Goal: Task Accomplishment & Management: Manage account settings

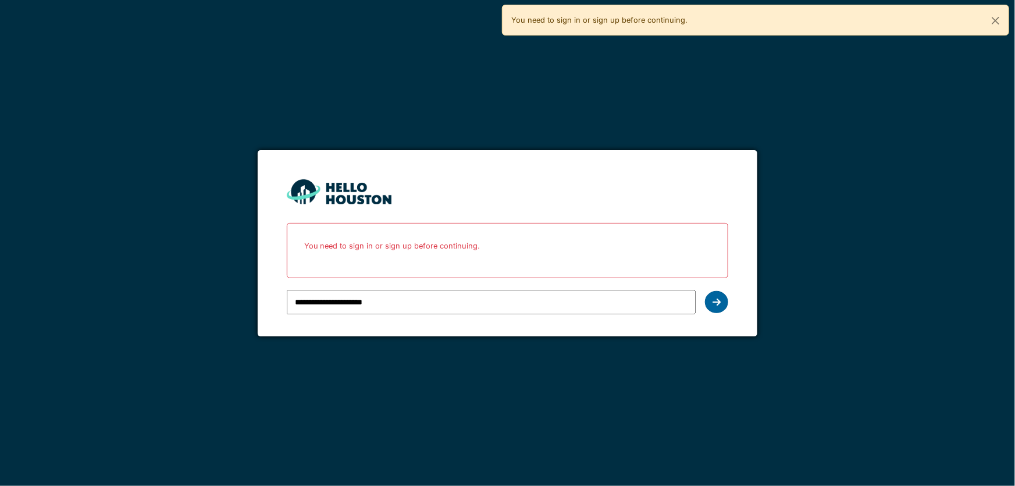
click at [718, 298] on icon at bounding box center [717, 301] width 8 height 9
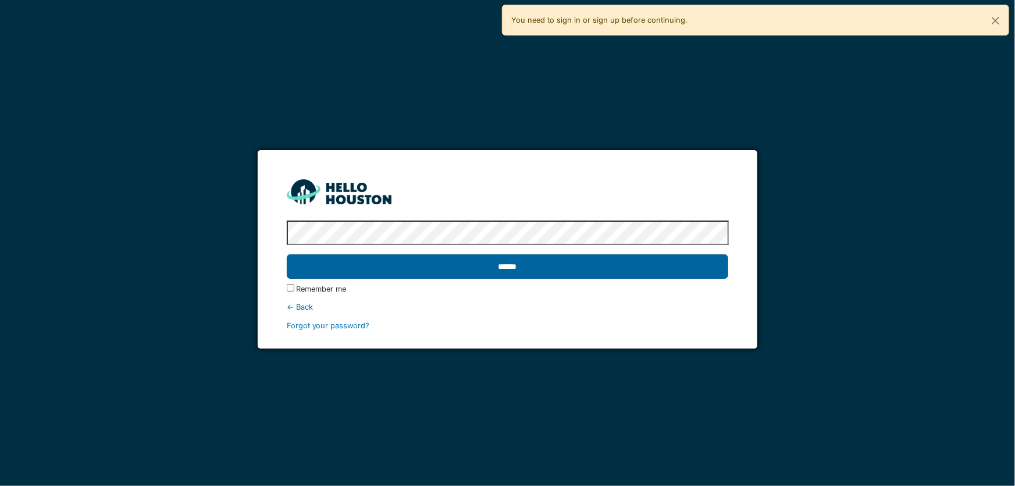
click at [494, 266] on input "******" at bounding box center [508, 266] width 442 height 24
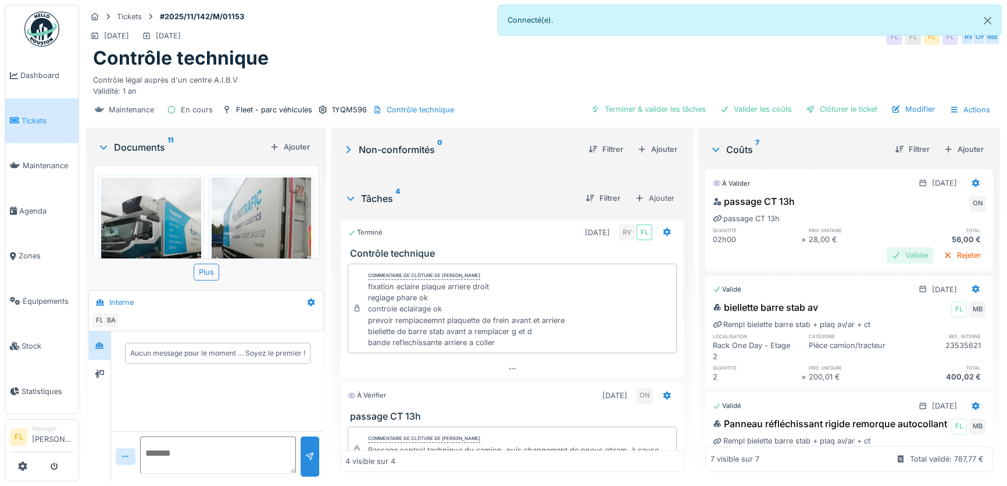
click at [893, 257] on div "Valider" at bounding box center [910, 255] width 47 height 16
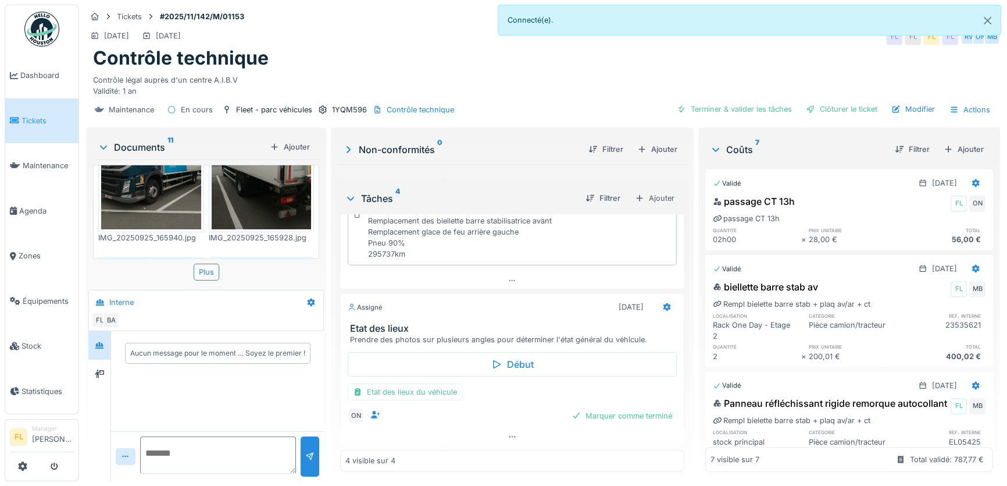
scroll to position [163, 0]
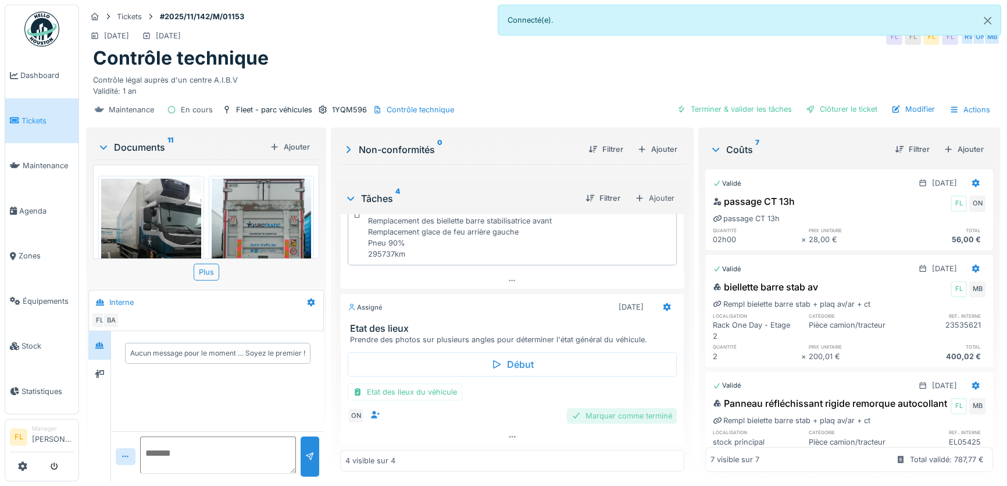
click at [619, 417] on div "Marquer comme terminé" at bounding box center [622, 416] width 110 height 16
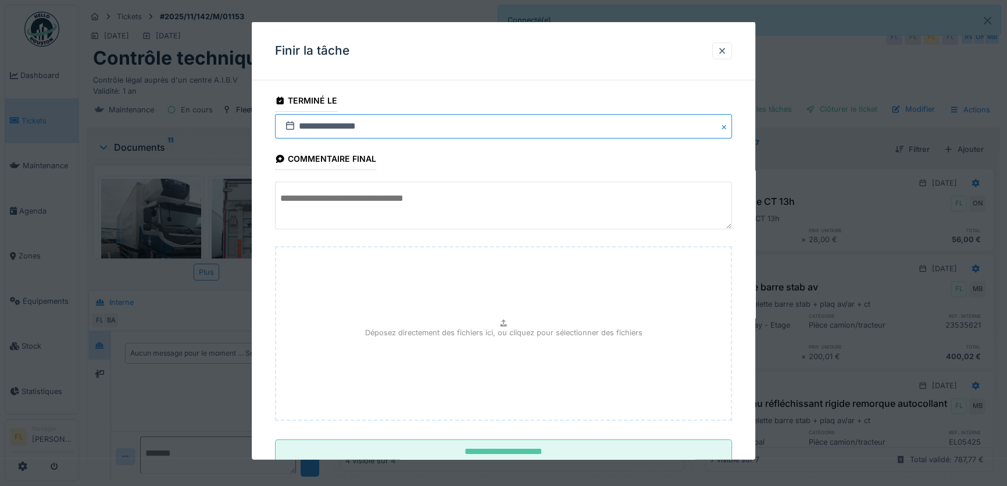
click at [306, 127] on input "**********" at bounding box center [503, 126] width 457 height 24
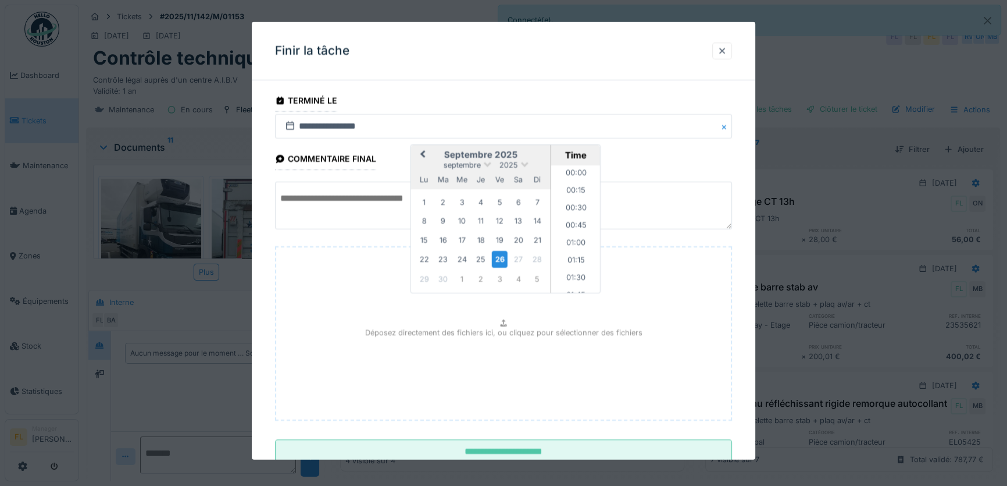
scroll to position [521, 0]
click at [483, 261] on div "25" at bounding box center [481, 259] width 16 height 16
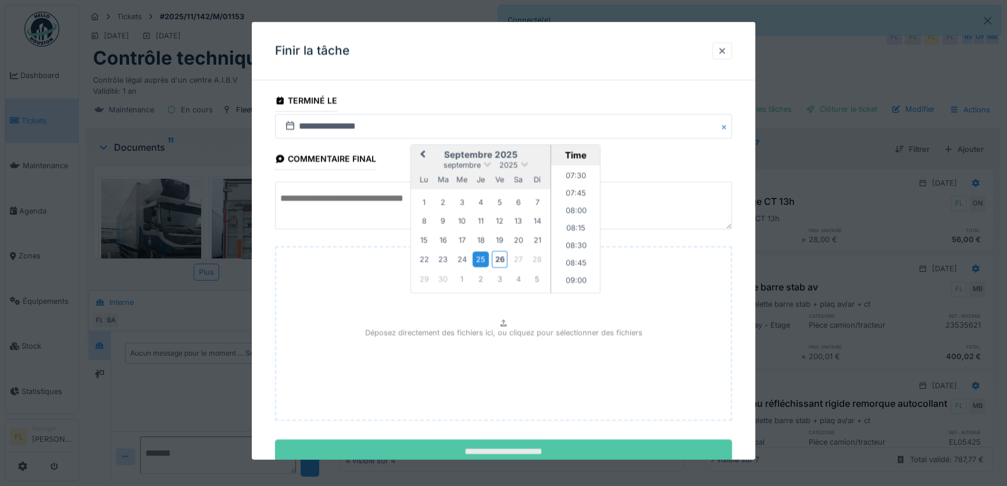
click at [532, 441] on input "**********" at bounding box center [503, 451] width 457 height 24
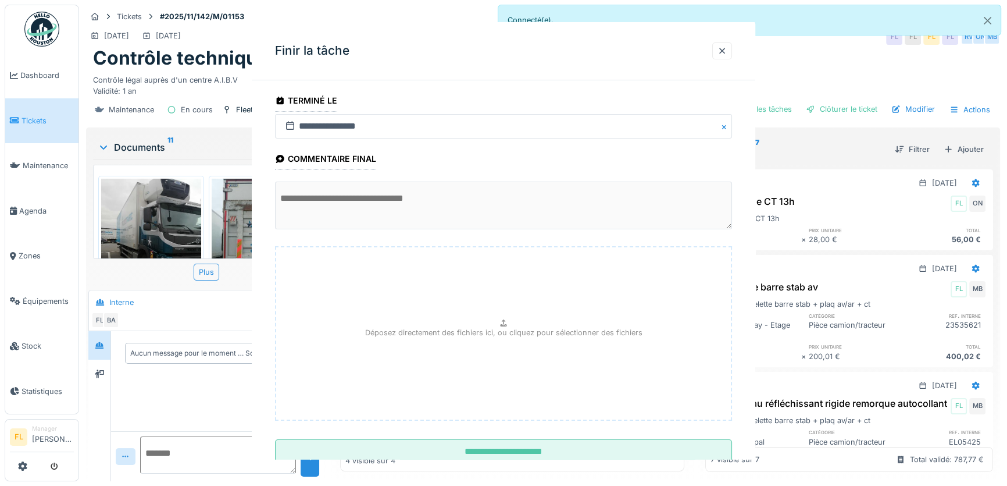
scroll to position [379, 0]
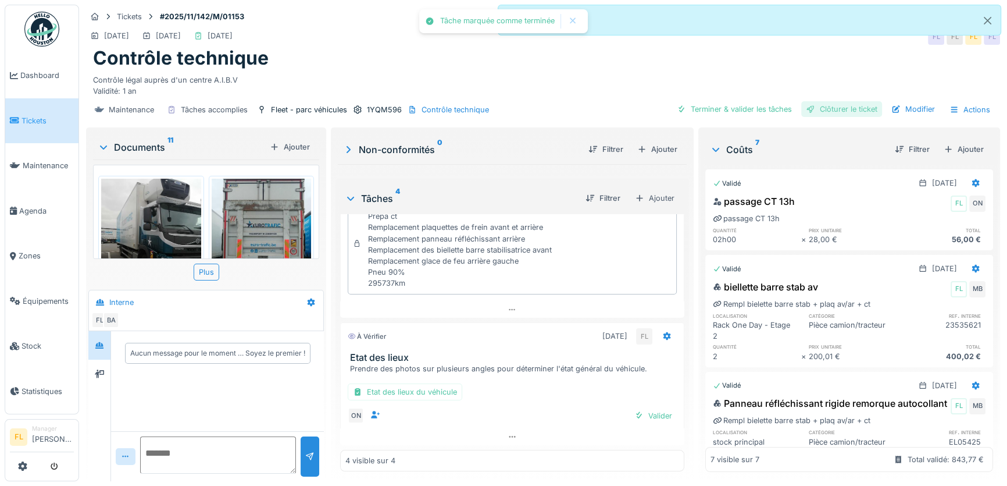
click at [827, 109] on div "Clôturer le ticket" at bounding box center [842, 109] width 81 height 16
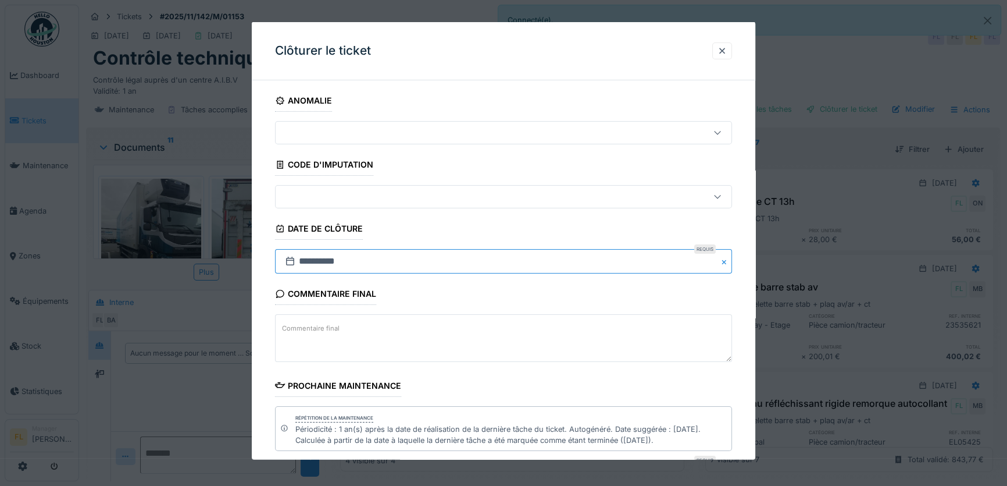
click at [302, 256] on input "**********" at bounding box center [503, 261] width 457 height 24
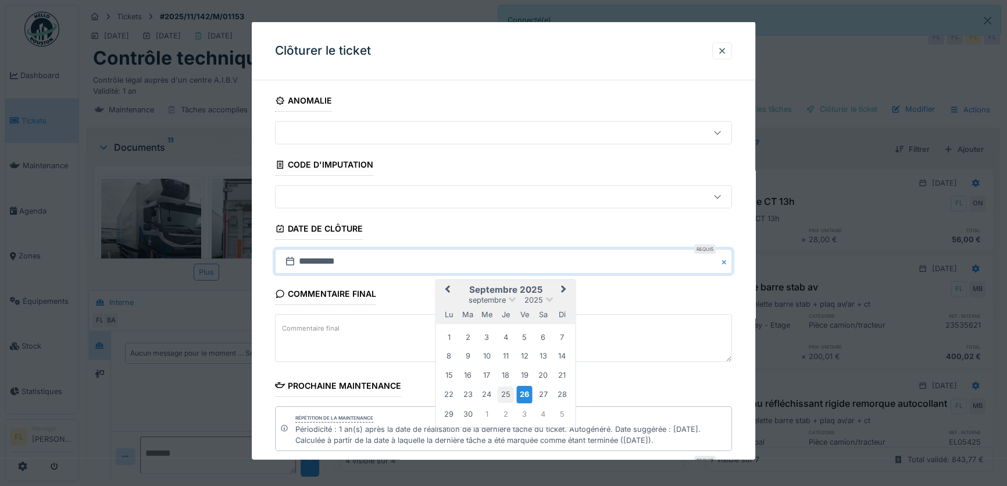
click at [508, 391] on div "25" at bounding box center [506, 394] width 16 height 16
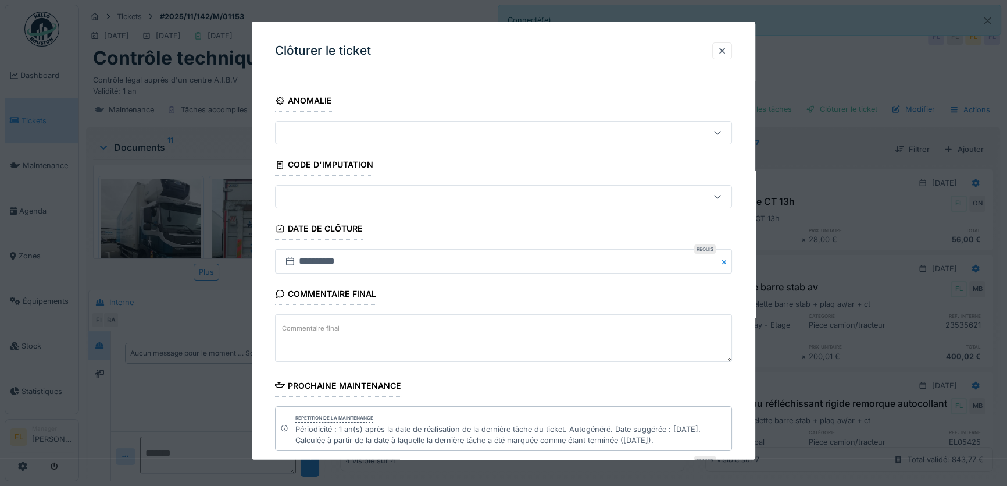
scroll to position [132, 0]
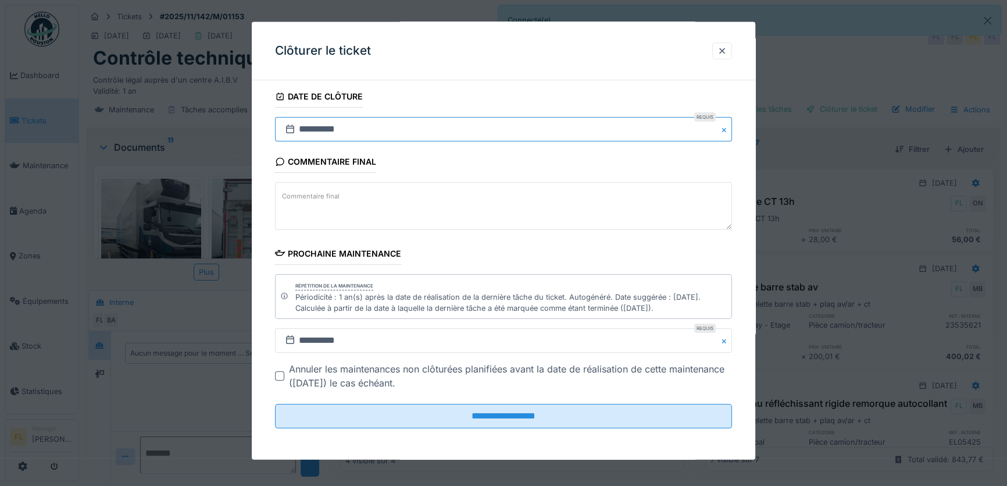
click at [306, 130] on input "**********" at bounding box center [503, 129] width 457 height 24
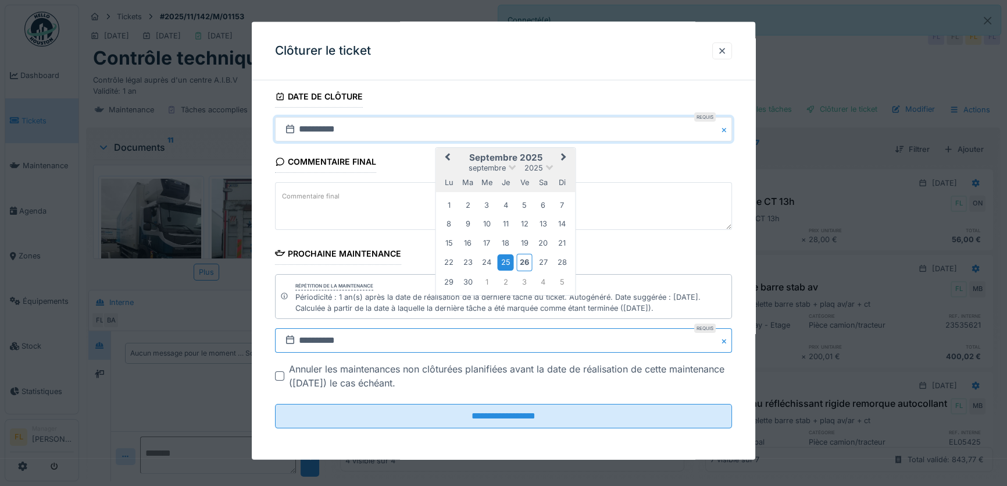
click at [308, 339] on input "**********" at bounding box center [503, 340] width 457 height 24
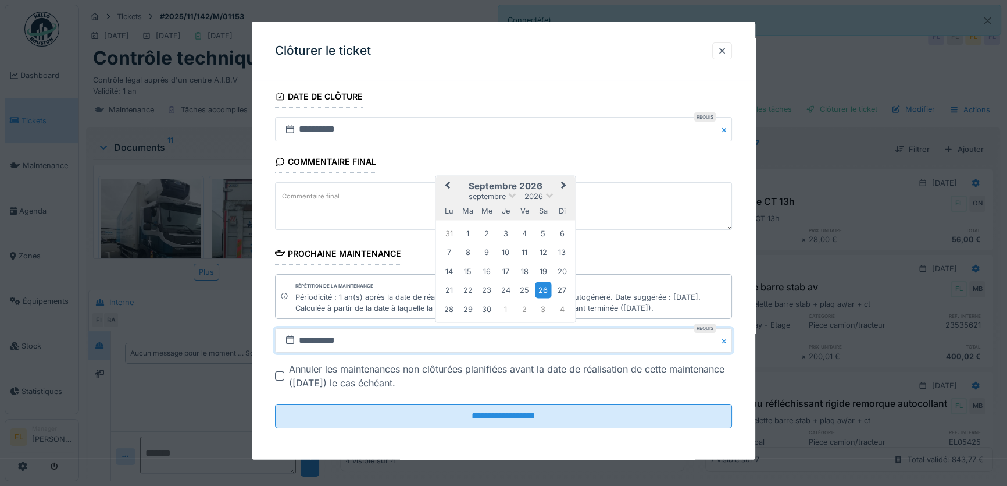
click at [565, 186] on button "Next Month" at bounding box center [565, 186] width 19 height 19
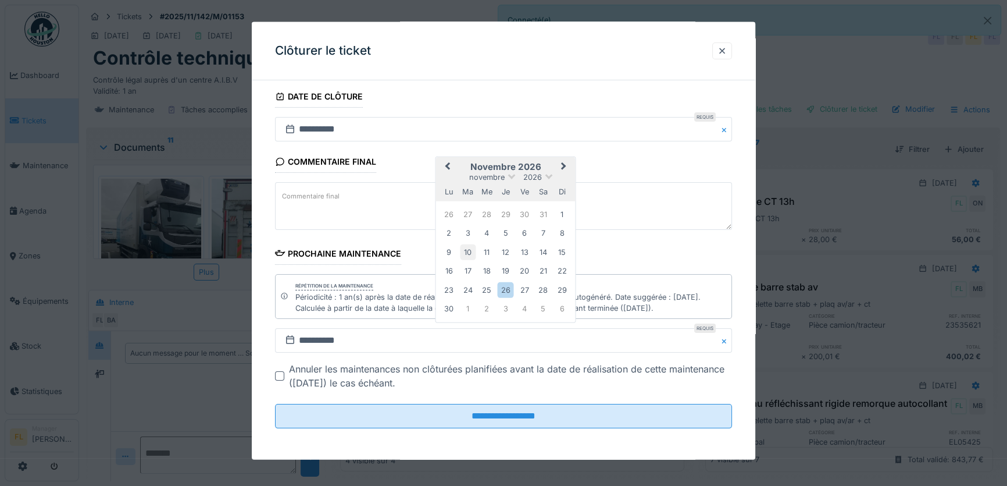
click at [471, 251] on div "10" at bounding box center [468, 252] width 16 height 16
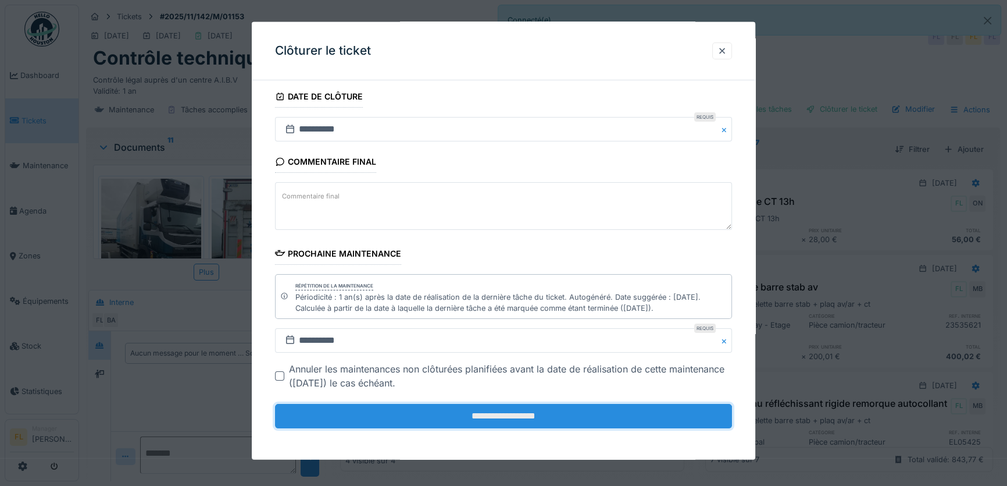
click at [472, 418] on input "**********" at bounding box center [503, 416] width 457 height 24
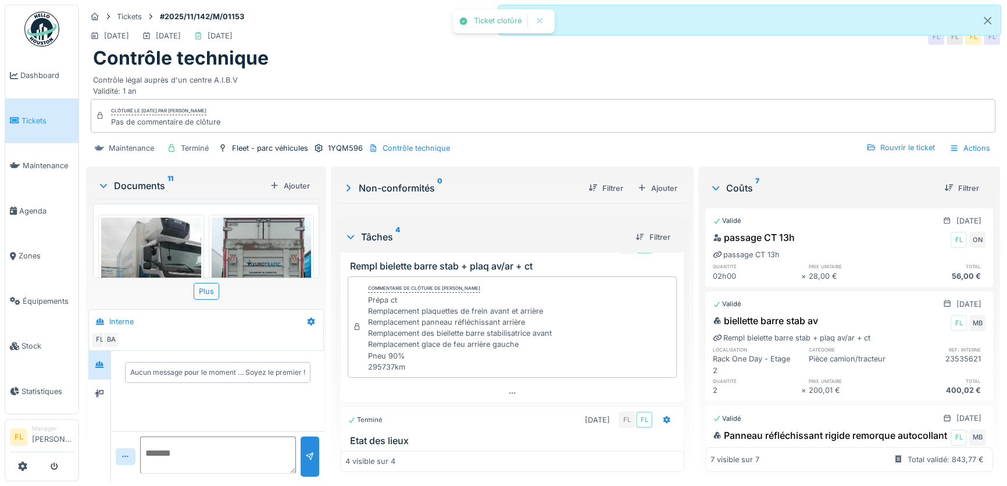
scroll to position [346, 0]
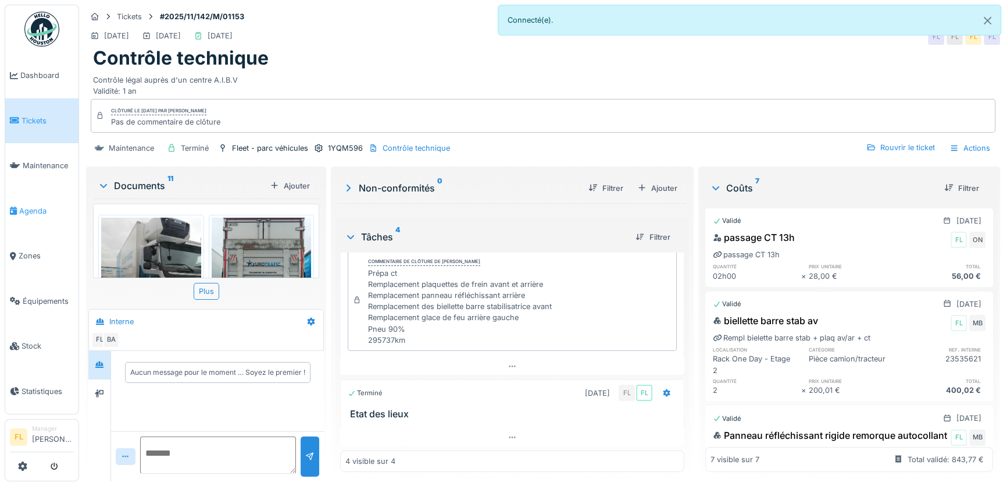
click at [38, 205] on span "Agenda" at bounding box center [46, 210] width 55 height 11
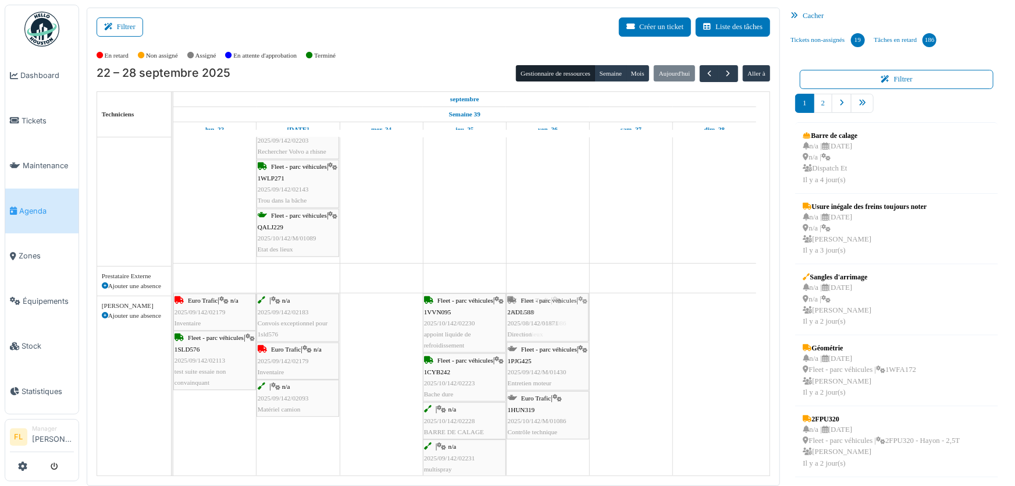
drag, startPoint x: 544, startPoint y: 241, endPoint x: 550, endPoint y: 458, distance: 217.1
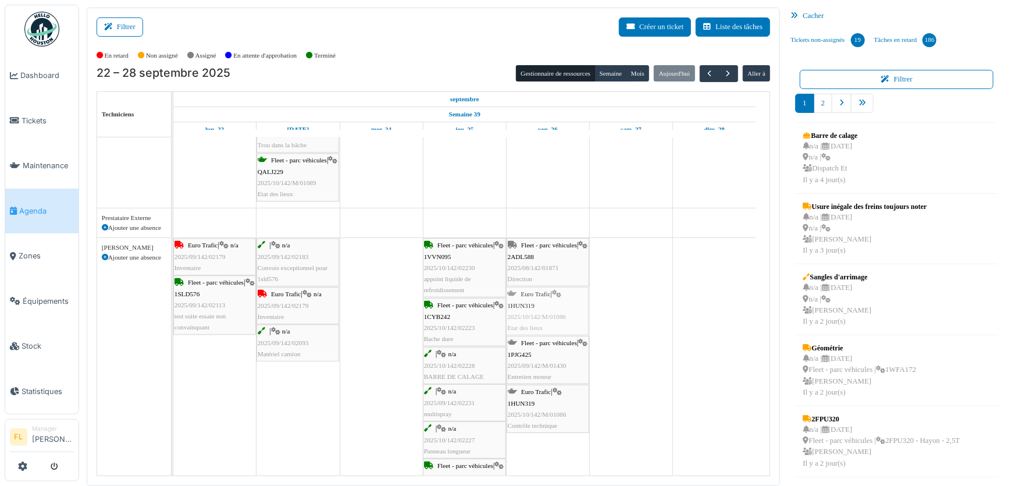
drag, startPoint x: 546, startPoint y: 311, endPoint x: 551, endPoint y: 305, distance: 7.8
click at [173, 305] on div "Euro Trafic | n/a 2025/09/142/02179 Inventaire | n/a 2025/09/142/02183 Convois …" at bounding box center [173, 375] width 0 height 275
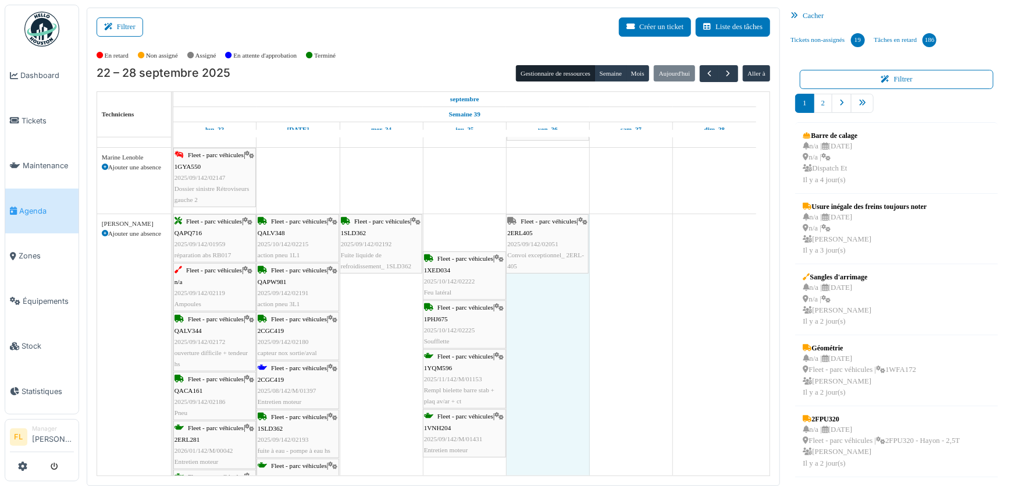
drag, startPoint x: 423, startPoint y: 233, endPoint x: 512, endPoint y: 223, distance: 89.0
click at [173, 223] on div "Fleet - parc véhicules | QAPQ716 2025/09/142/01959 réparation abs RB017 Fleet -…" at bounding box center [173, 412] width 0 height 397
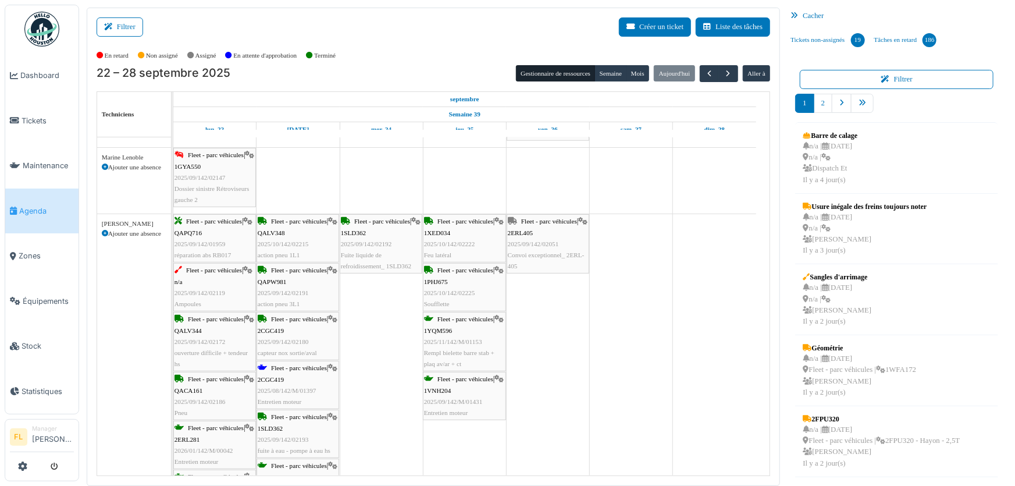
click at [272, 384] on div "Fleet - parc véhicules | 2CGC419 2025/08/142/M/01397 Entretien moteur" at bounding box center [298, 384] width 80 height 45
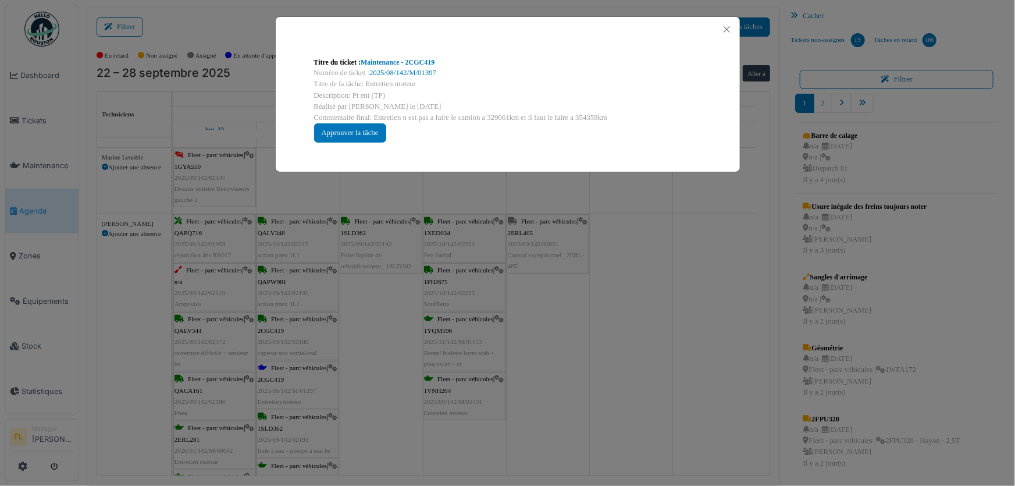
click at [415, 77] on div "Numéro de ticket : 2025/08/142/M/01397" at bounding box center [507, 72] width 387 height 11
click at [416, 72] on link "2025/08/142/M/01397" at bounding box center [402, 73] width 67 height 8
click at [727, 23] on button "Close" at bounding box center [727, 30] width 16 height 16
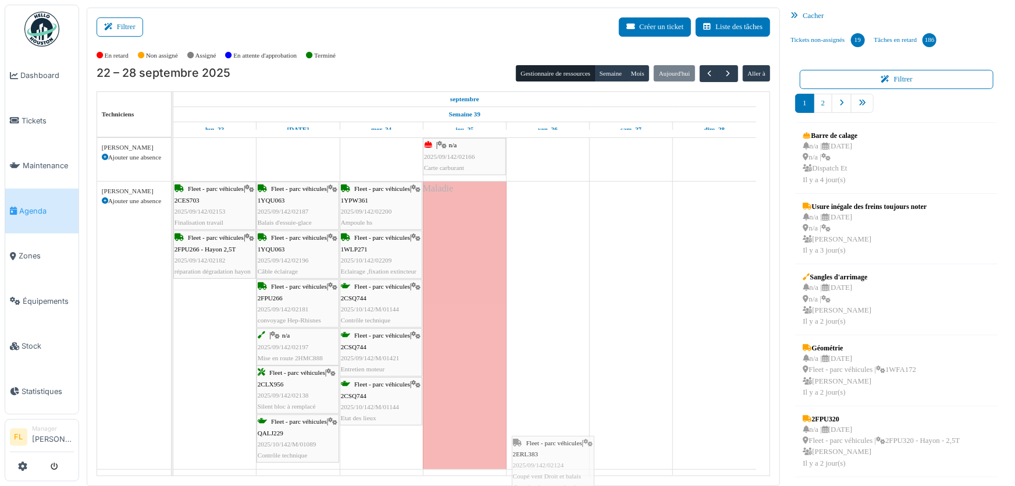
scroll to position [40, 0]
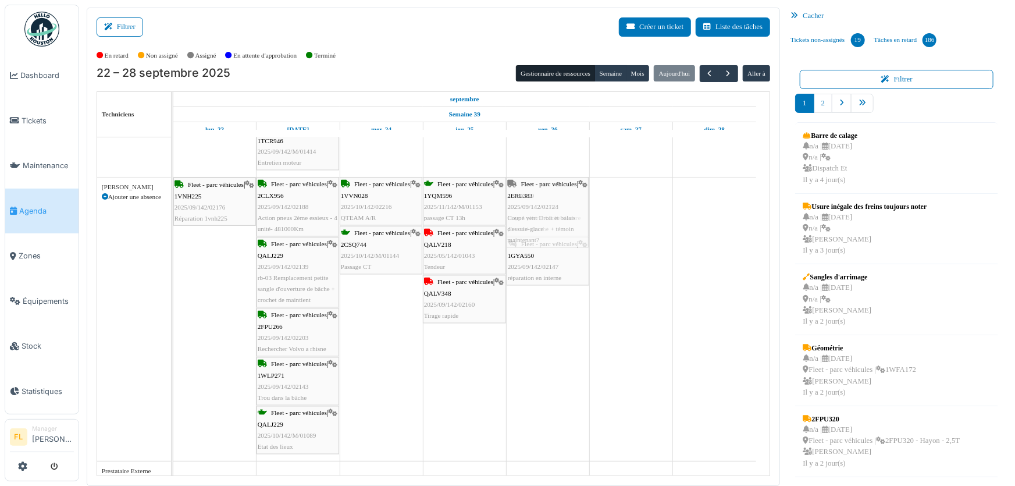
drag, startPoint x: 554, startPoint y: 235, endPoint x: 564, endPoint y: 390, distance: 155.6
click at [564, 390] on div "| n/a 2025/09/142/02166 Carte carburant Maladie Fleet - parc véhicules | 2CES70…" at bounding box center [471, 195] width 597 height 2321
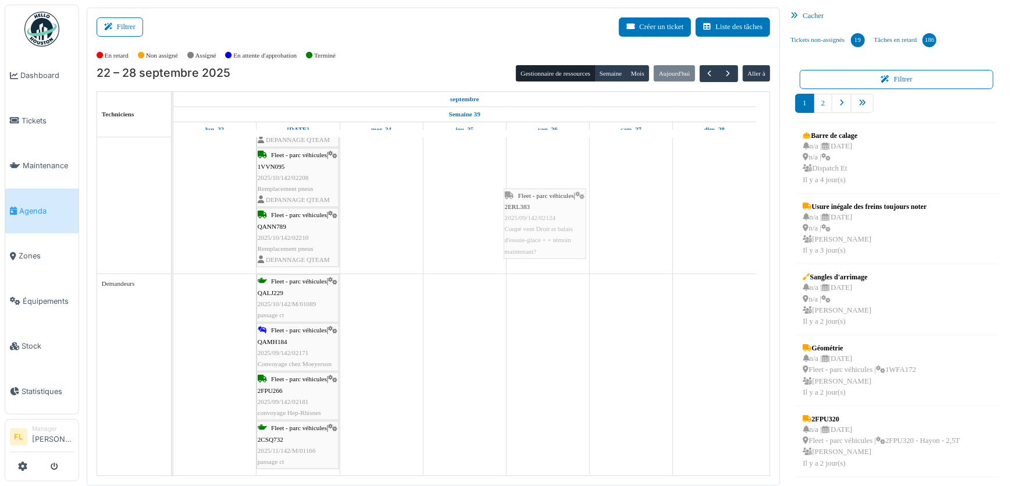
drag, startPoint x: 549, startPoint y: 162, endPoint x: 546, endPoint y: 227, distance: 64.6
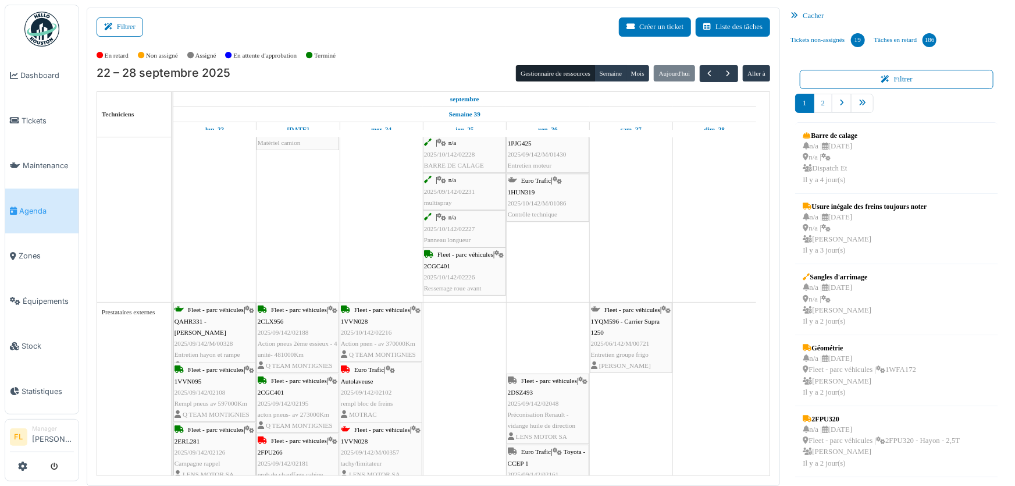
drag, startPoint x: 556, startPoint y: 335, endPoint x: 556, endPoint y: 282, distance: 52.9
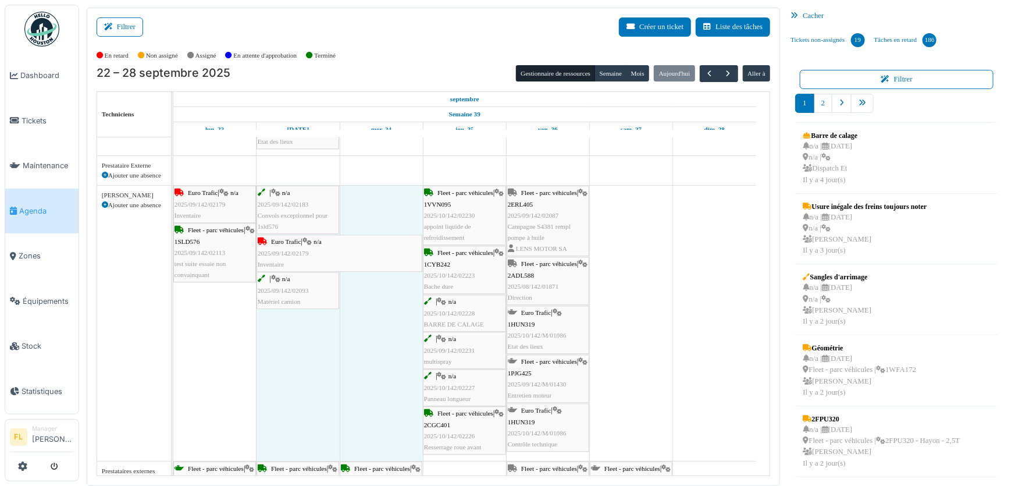
drag, startPoint x: 336, startPoint y: 250, endPoint x: 396, endPoint y: 255, distance: 59.6
click at [173, 255] on div "Euro Trafic | n/a 2025/09/142/02179 Inventaire | n/a 2025/09/142/02183 Convois …" at bounding box center [173, 323] width 0 height 275
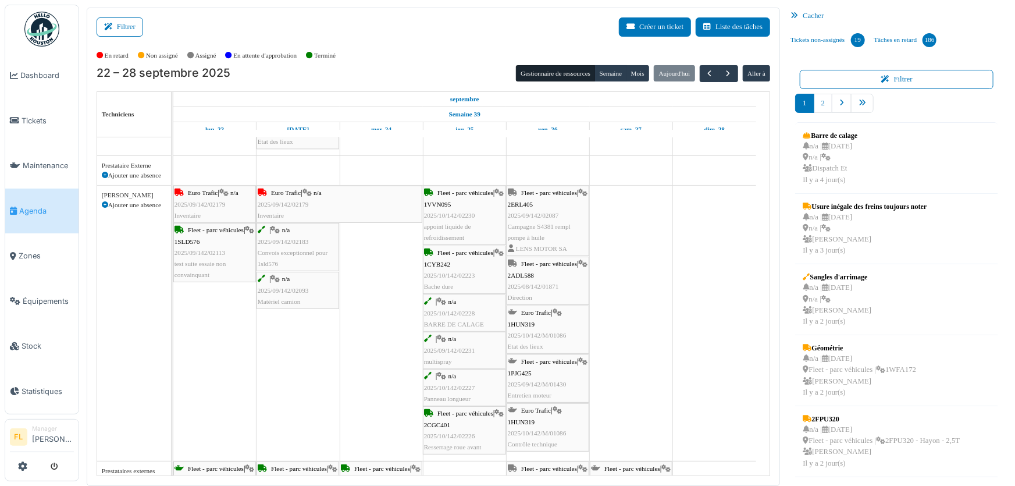
drag, startPoint x: 420, startPoint y: 201, endPoint x: 470, endPoint y: 201, distance: 50.0
click at [470, 201] on link "Fleet - parc véhicules | 1VVN095 2025/10/142/02230 appoint liquide de refroidis…" at bounding box center [464, 215] width 83 height 59
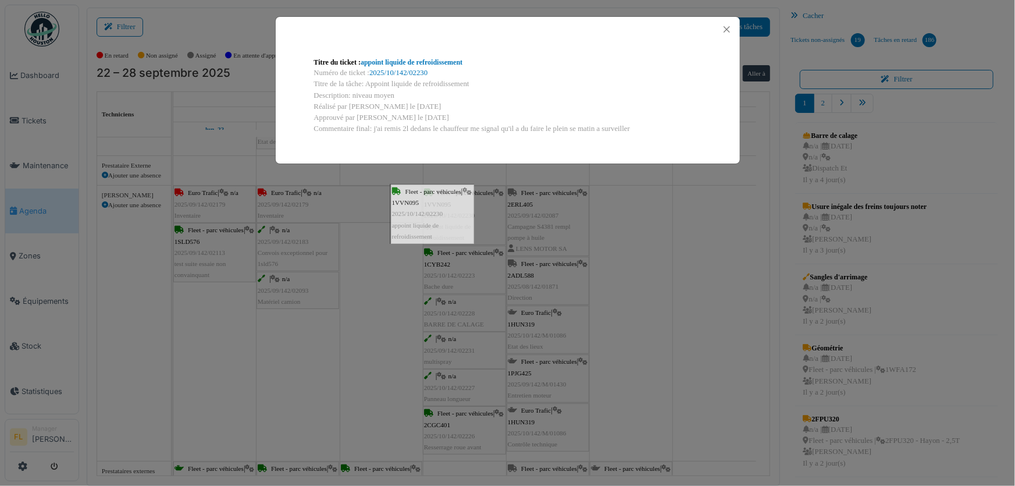
drag, startPoint x: 470, startPoint y: 201, endPoint x: 438, endPoint y: 201, distance: 32.0
click at [438, 201] on div "Filtrer Créer un ticket Liste des tâches Afficher les tâches non assignées *** …" at bounding box center [434, 247] width 694 height 478
click at [729, 27] on button "Close" at bounding box center [727, 30] width 16 height 16
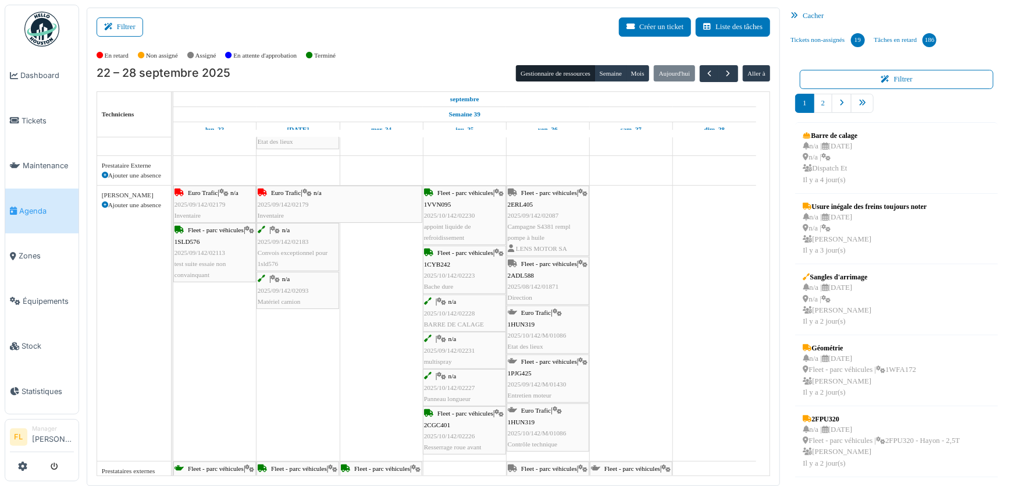
drag, startPoint x: 421, startPoint y: 213, endPoint x: 511, endPoint y: 212, distance: 89.6
click at [173, 212] on div "Euro Trafic | n/a 2025/09/142/02179 Inventaire Euro Trafic | n/a 2025/09/142/02…" at bounding box center [173, 323] width 0 height 275
click at [372, 211] on div "Euro Trafic | n/a 2025/09/142/02179 Inventaire" at bounding box center [339, 204] width 163 height 34
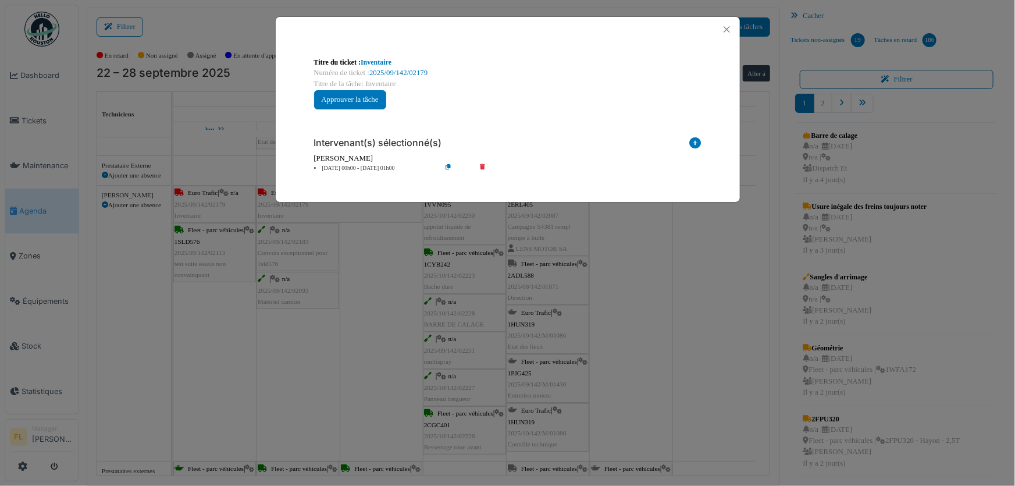
click at [343, 169] on li "23 sep 00h00 - 24 sep 01h00" at bounding box center [374, 168] width 133 height 9
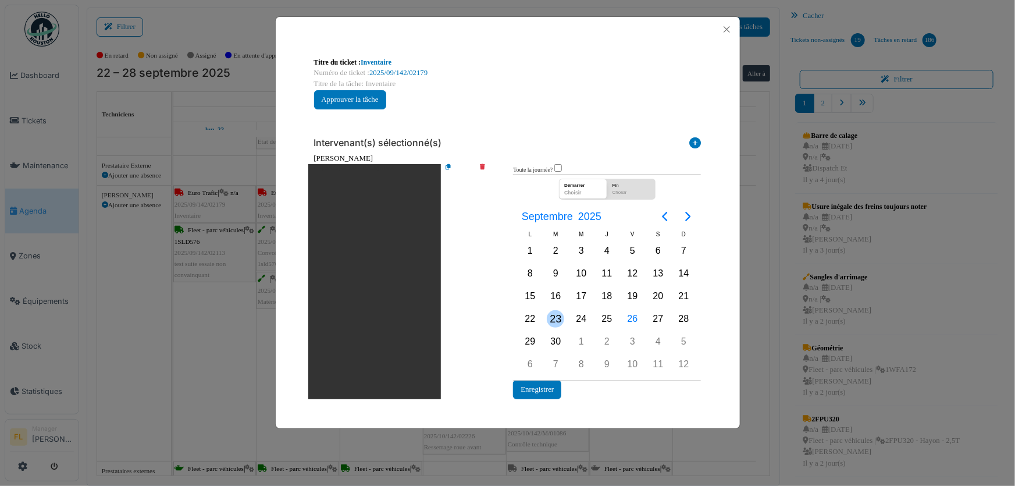
click at [554, 319] on div "23" at bounding box center [555, 318] width 17 height 17
click at [604, 316] on div "25" at bounding box center [606, 318] width 17 height 17
click at [543, 390] on button "Enregistrer" at bounding box center [537, 389] width 48 height 19
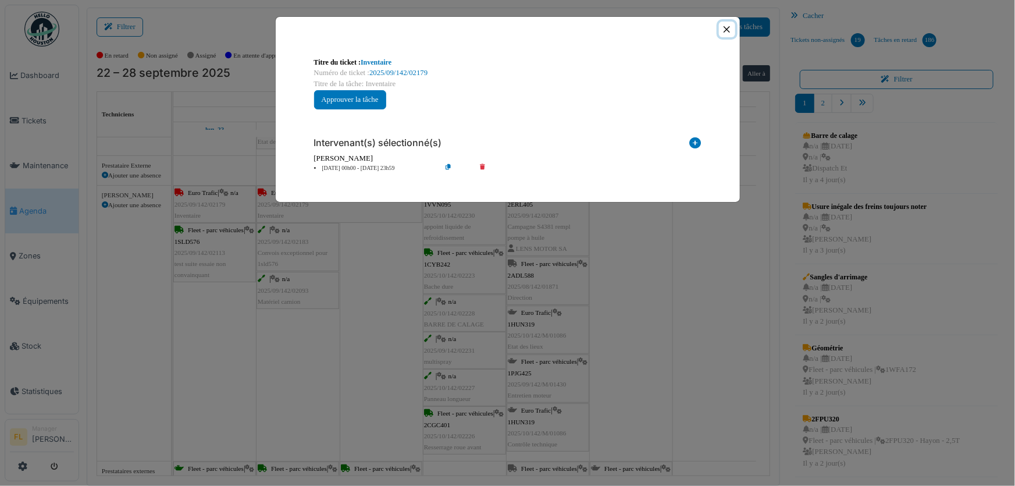
click at [728, 31] on button "Close" at bounding box center [727, 30] width 16 height 16
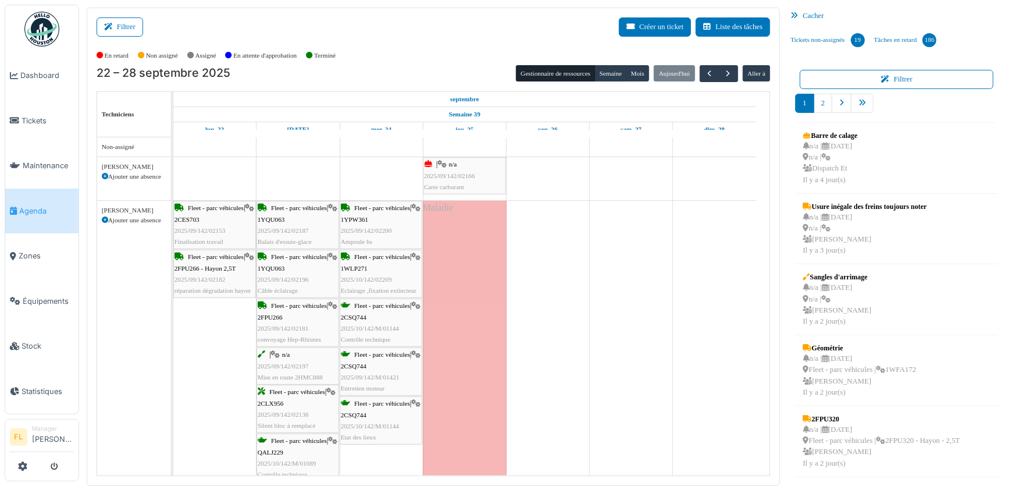
click at [471, 255] on div "Maladie" at bounding box center [465, 344] width 84 height 287
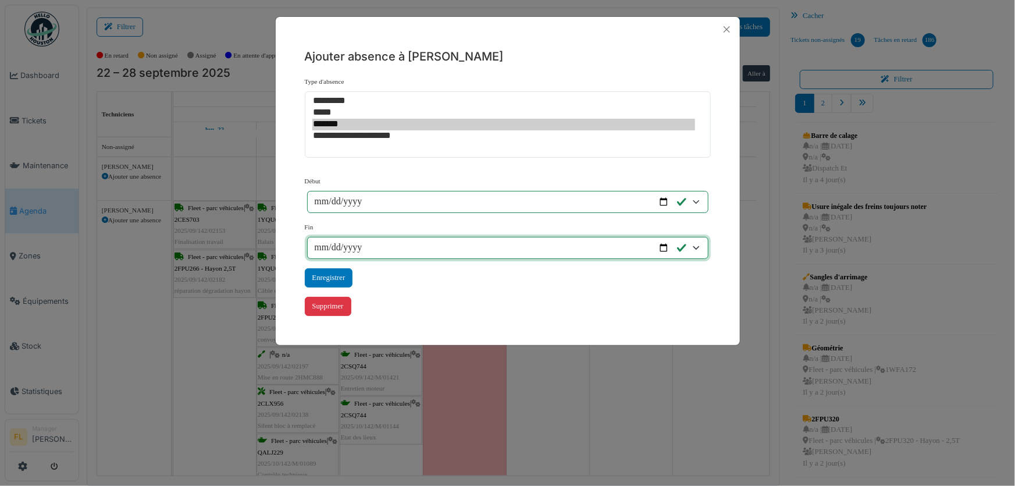
click at [326, 251] on input "**********" at bounding box center [507, 248] width 401 height 22
click at [324, 248] on input "**********" at bounding box center [507, 248] width 401 height 22
click at [661, 250] on input "**********" at bounding box center [507, 248] width 401 height 22
type input "**********"
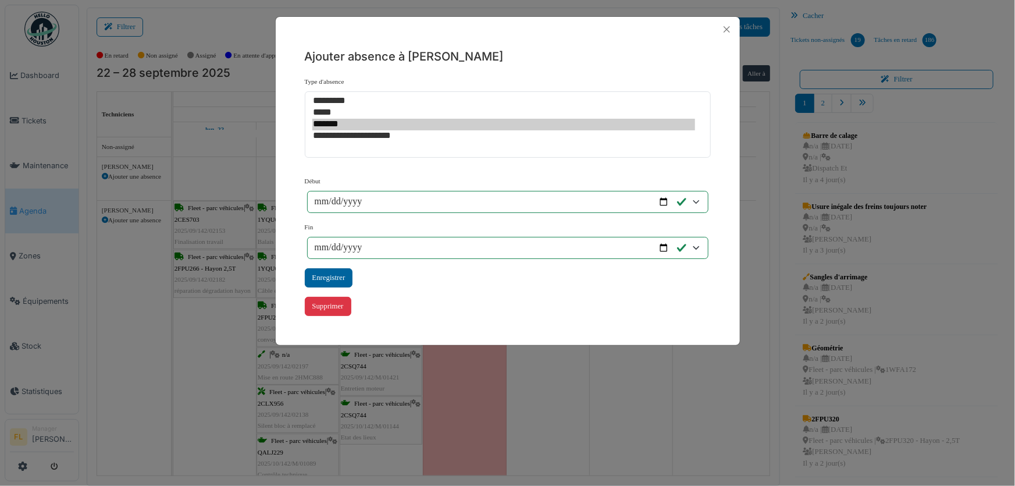
click at [336, 279] on div "Enregistrer" at bounding box center [329, 277] width 48 height 19
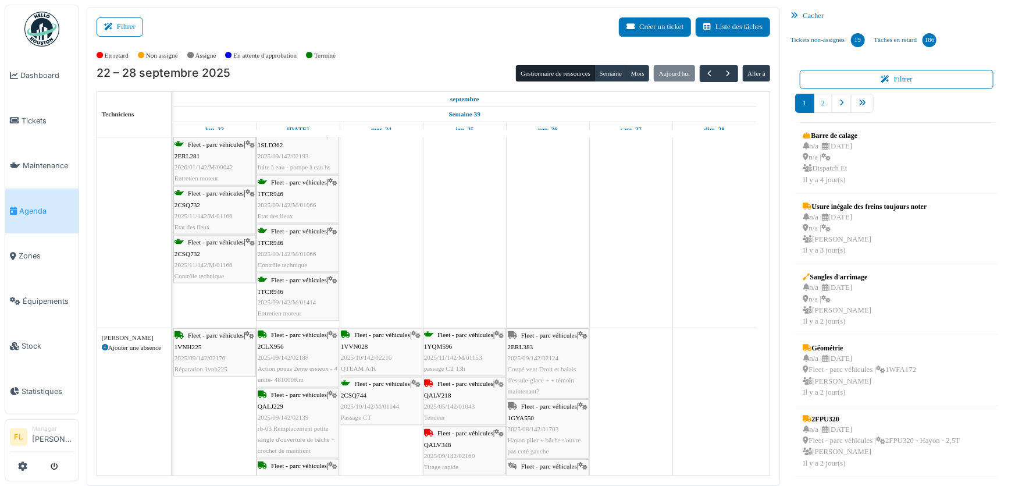
scroll to position [1110, 0]
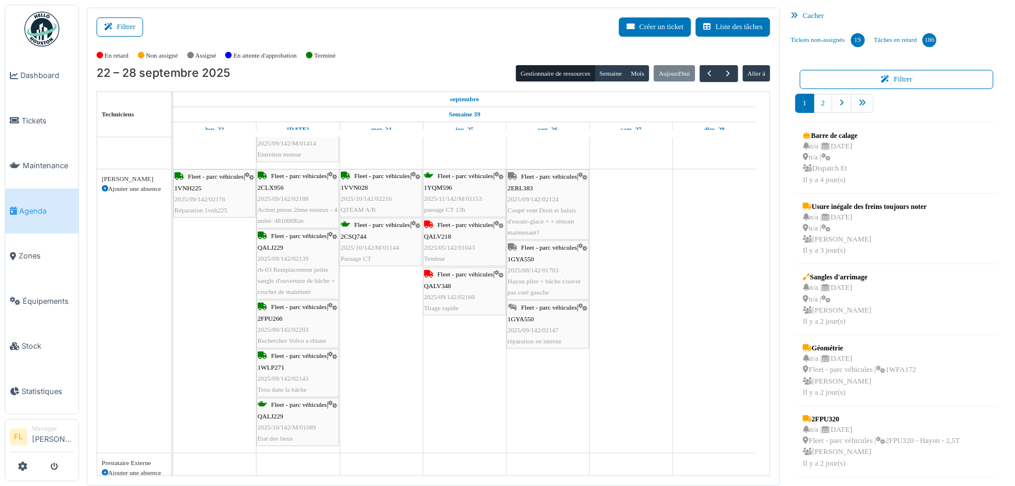
click at [558, 221] on span "Coupé vent Droit et balais d'essuie-glace + + témoin maintenant?" at bounding box center [542, 221] width 68 height 29
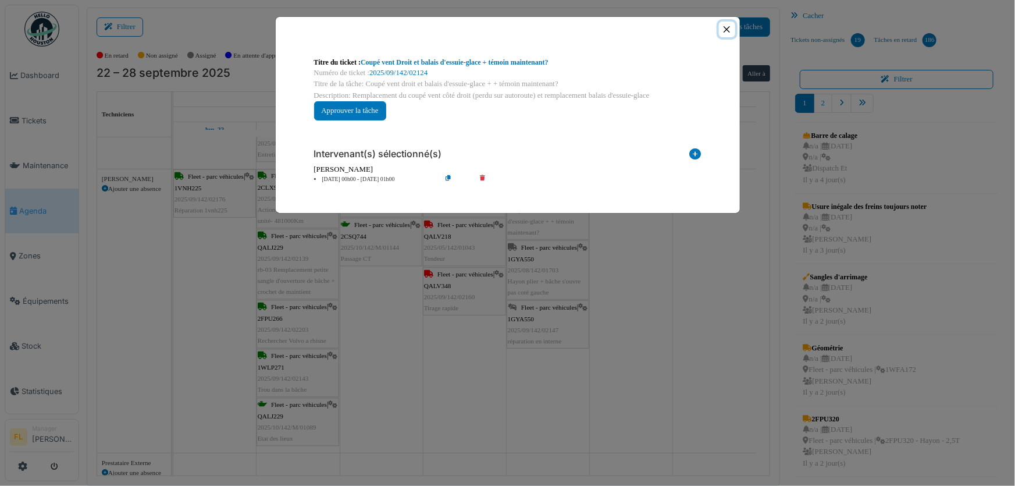
click at [727, 25] on button "Close" at bounding box center [727, 30] width 16 height 16
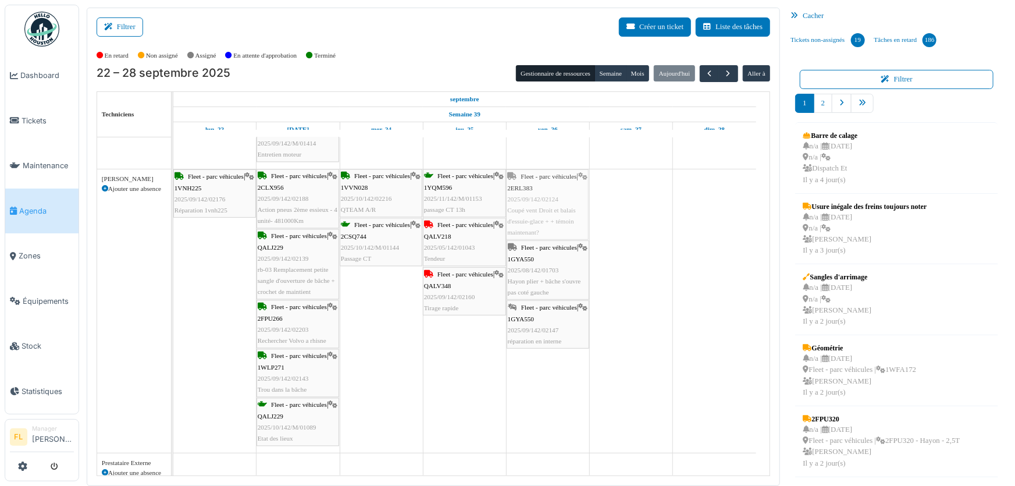
scroll to position [1111, 0]
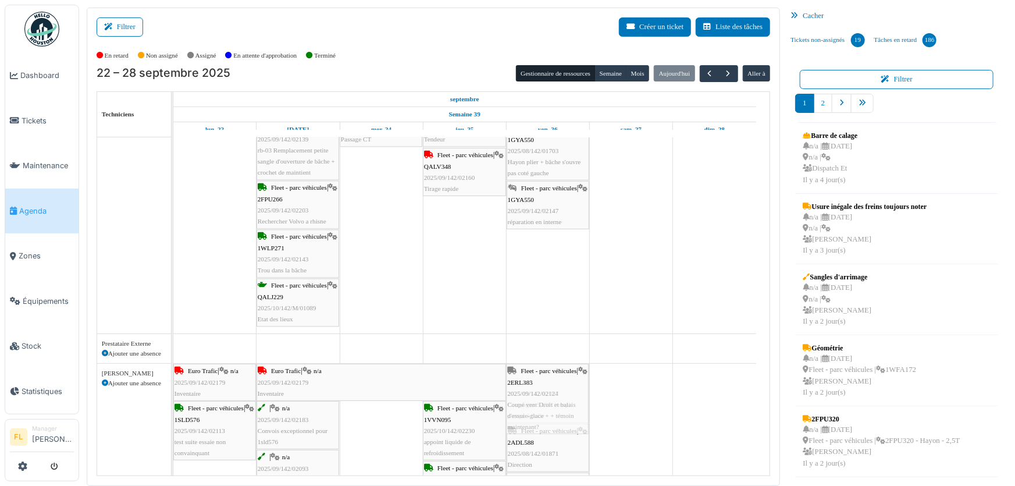
drag, startPoint x: 546, startPoint y: 205, endPoint x: 529, endPoint y: 404, distance: 199.0
click at [529, 404] on tbody "| n/a 2025/09/142/02166 Carte carburant Maladie Fleet - parc véhicules | 2CES70…" at bounding box center [464, 87] width 583 height 2358
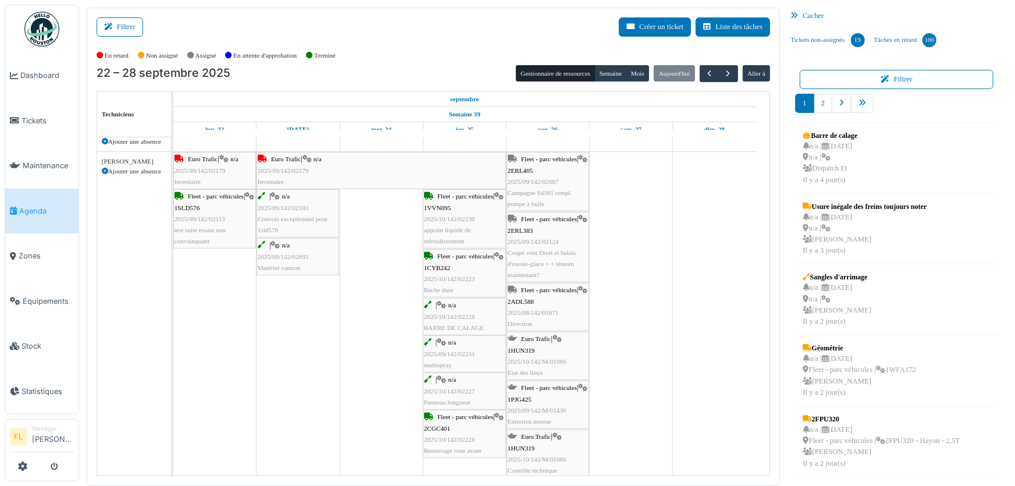
click at [560, 189] on span "Campagne S4381 rempl pompe à huile" at bounding box center [539, 198] width 63 height 18
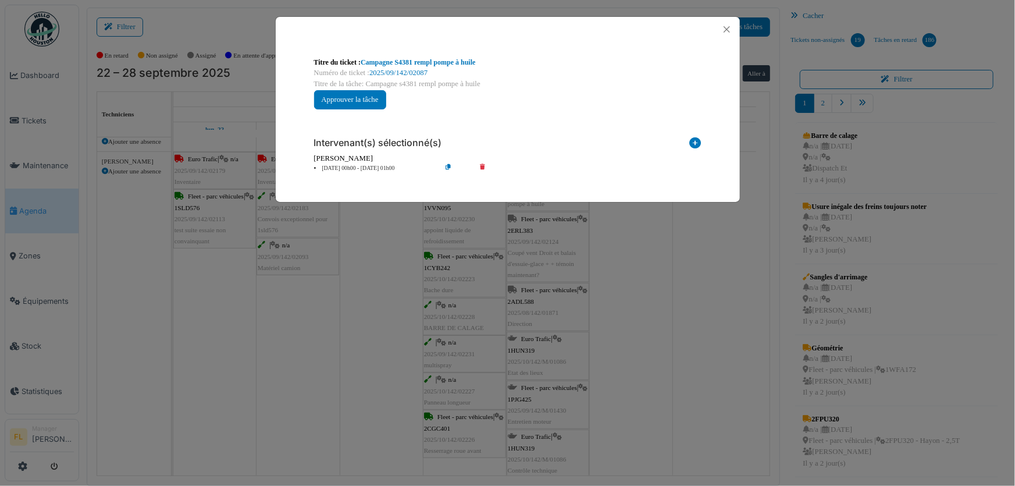
click at [482, 168] on icon at bounding box center [490, 168] width 33 height 9
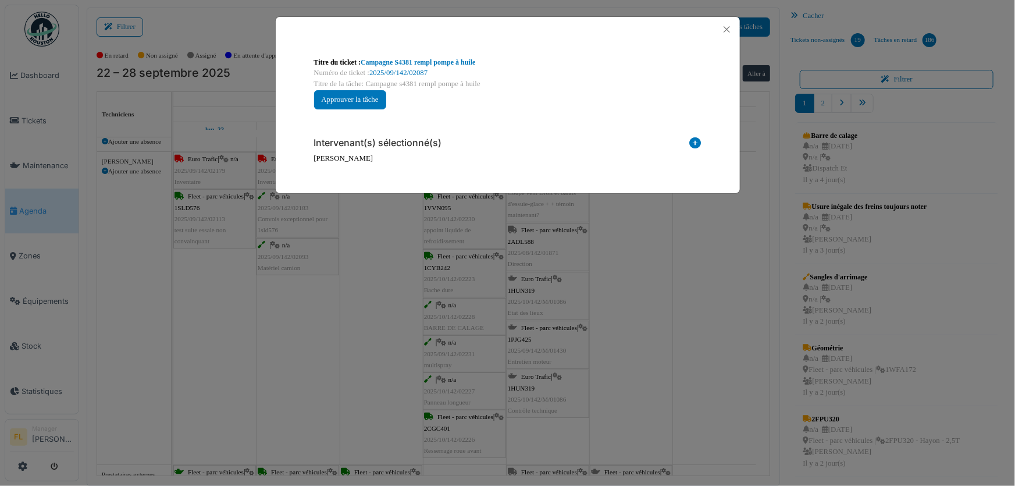
click at [696, 138] on icon at bounding box center [696, 145] width 12 height 16
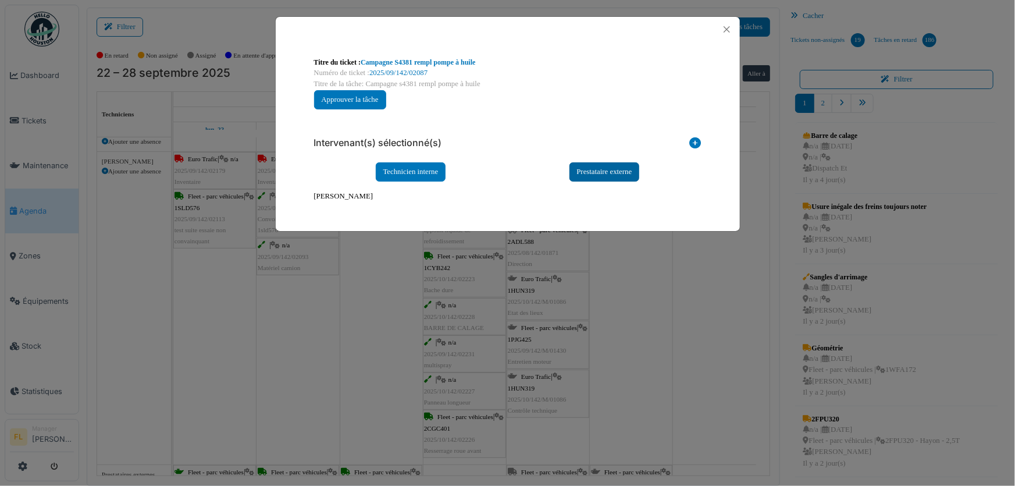
click at [611, 174] on div "Prestataire externe" at bounding box center [604, 171] width 70 height 19
click at [728, 30] on button "Close" at bounding box center [727, 30] width 16 height 16
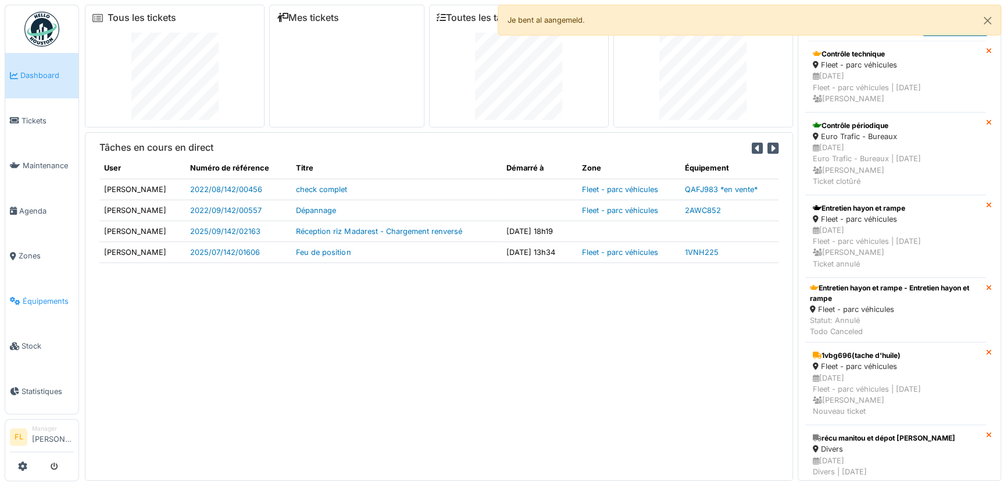
click at [54, 296] on span "Équipements" at bounding box center [48, 301] width 51 height 11
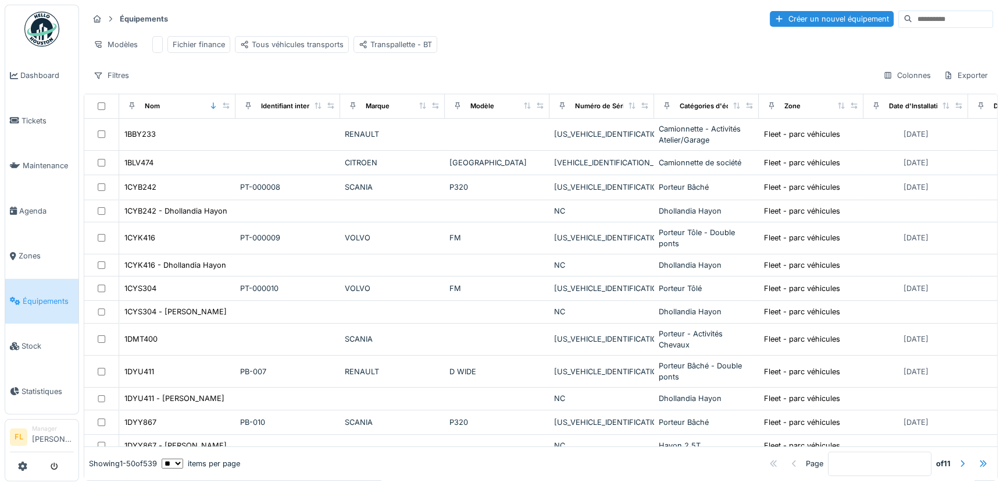
click at [913, 12] on input at bounding box center [953, 19] width 80 height 16
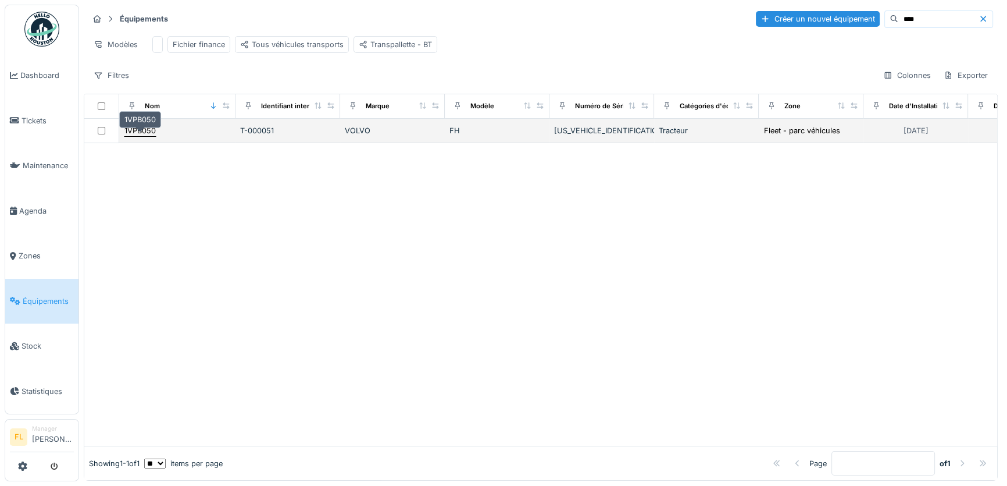
click at [144, 136] on div "1VPB050" at bounding box center [139, 130] width 31 height 11
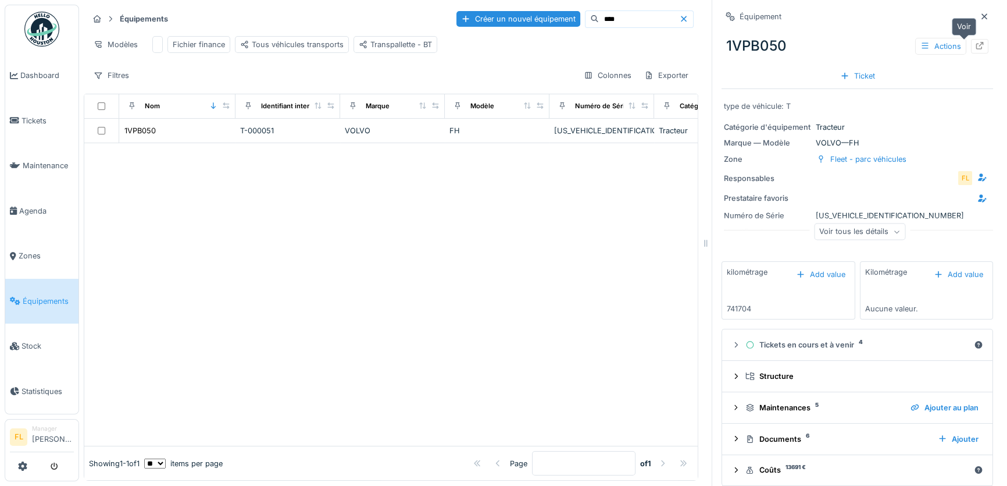
click at [976, 48] on icon at bounding box center [980, 46] width 9 height 8
click at [980, 13] on icon at bounding box center [984, 17] width 9 height 8
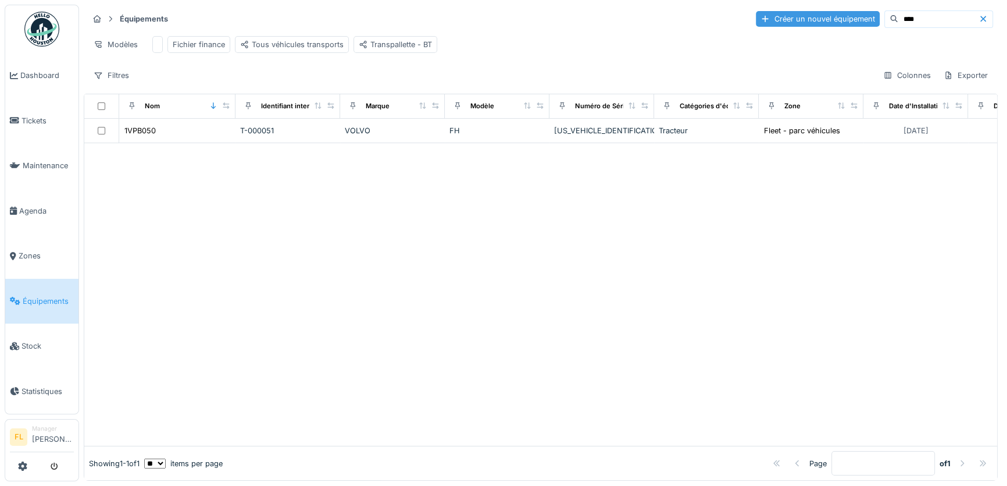
drag, startPoint x: 914, startPoint y: 23, endPoint x: 824, endPoint y: 23, distance: 90.7
click at [824, 23] on div "Créer un nouvel équipement ****" at bounding box center [874, 18] width 237 height 17
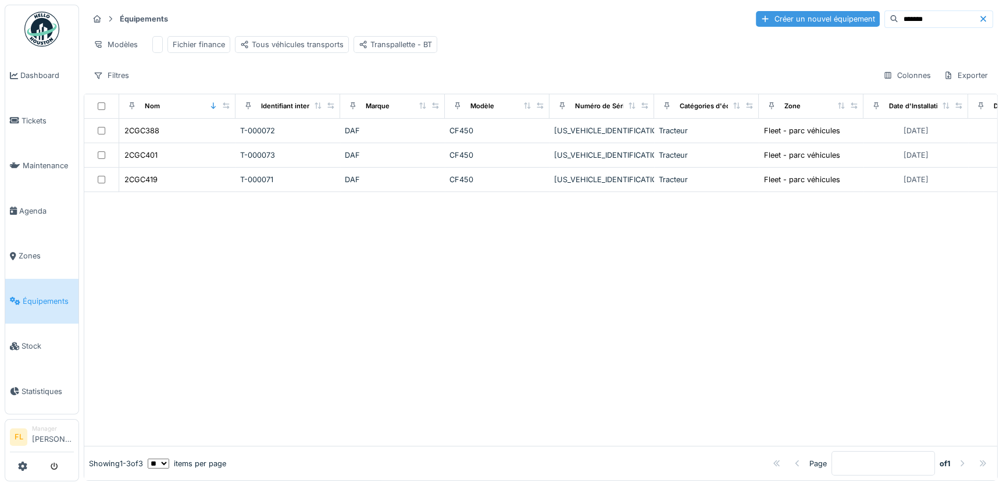
type input "*******"
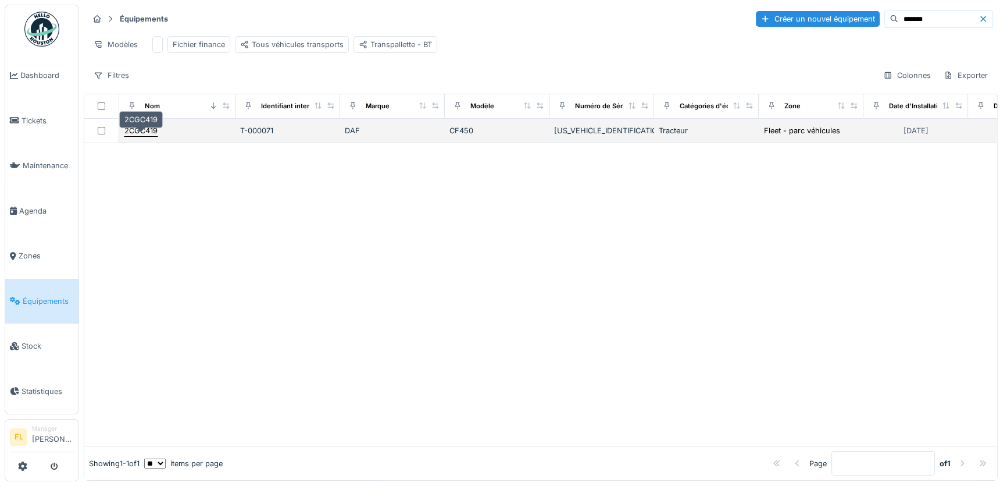
click at [143, 136] on div "2CGC419" at bounding box center [140, 130] width 33 height 11
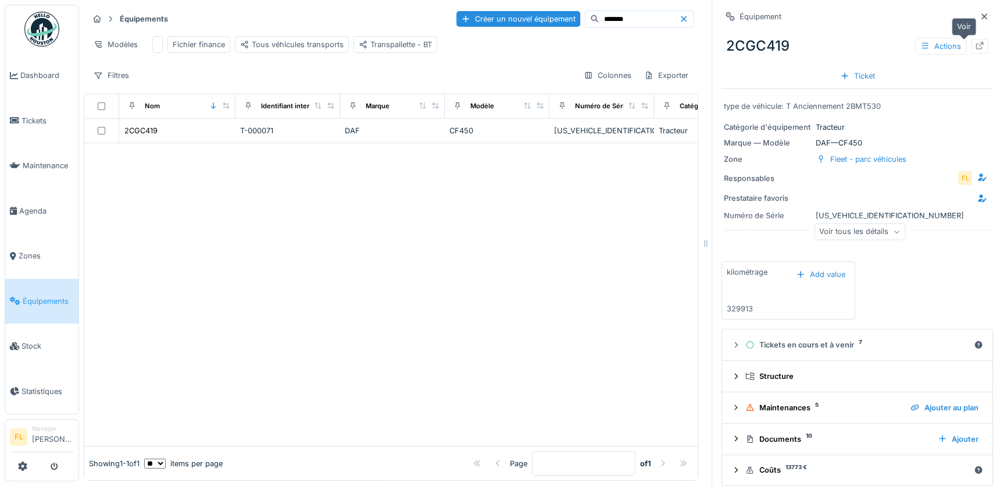
click at [971, 45] on div at bounding box center [979, 46] width 17 height 15
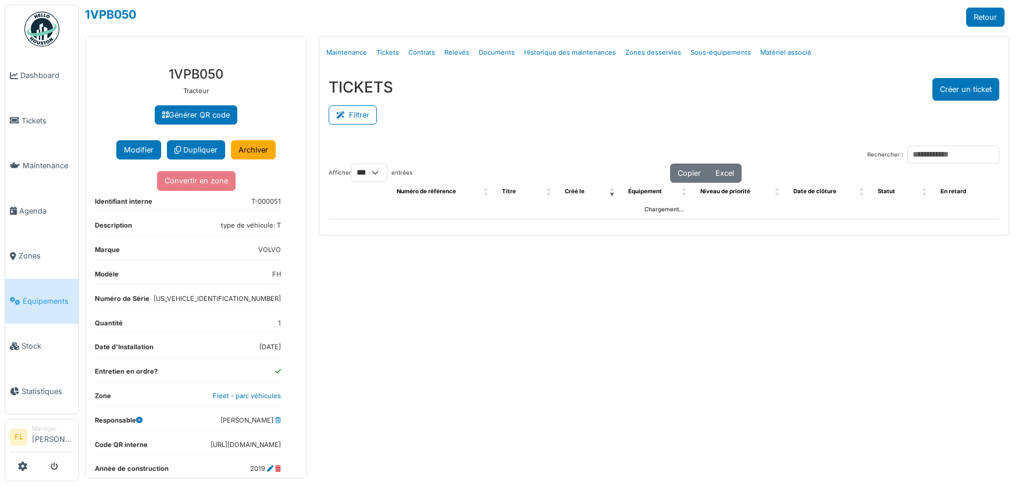
select select "***"
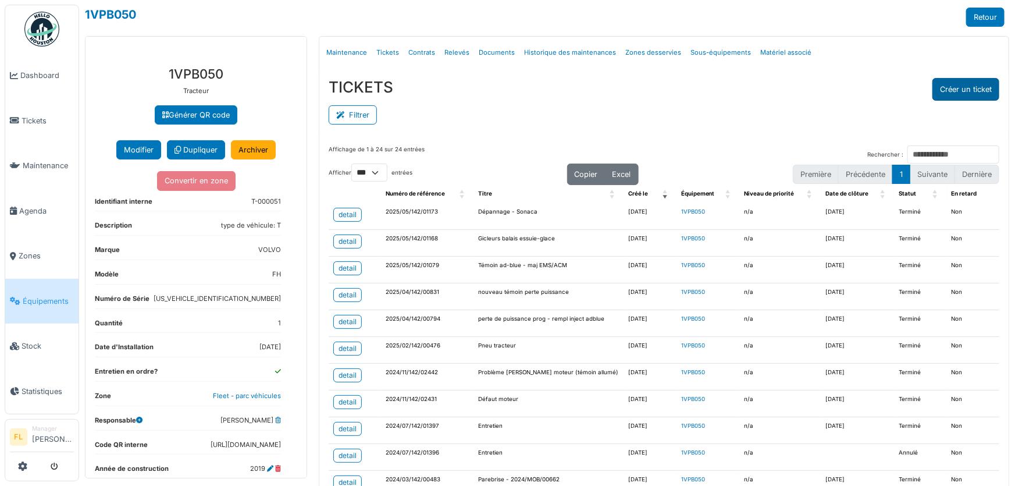
click at [938, 92] on button "Créer un ticket" at bounding box center [965, 89] width 67 height 23
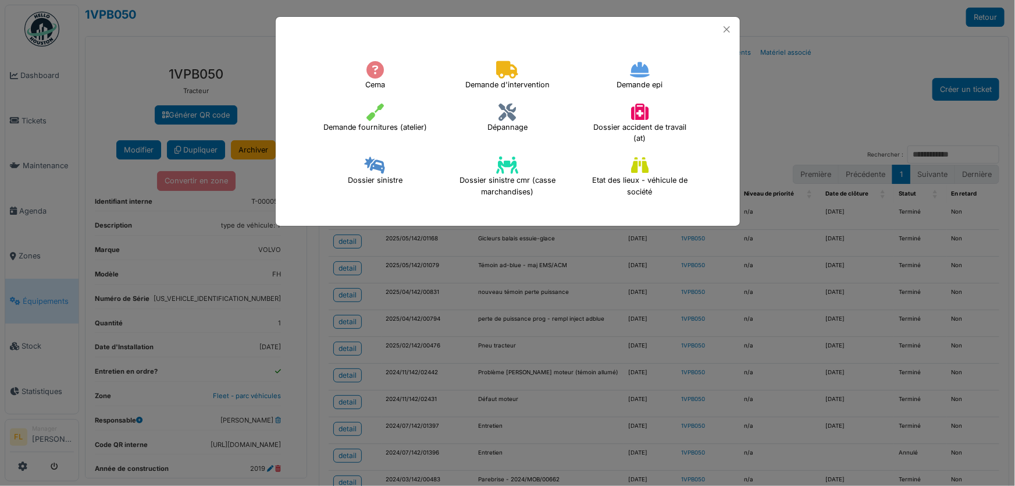
click at [500, 78] on icon at bounding box center [507, 69] width 22 height 17
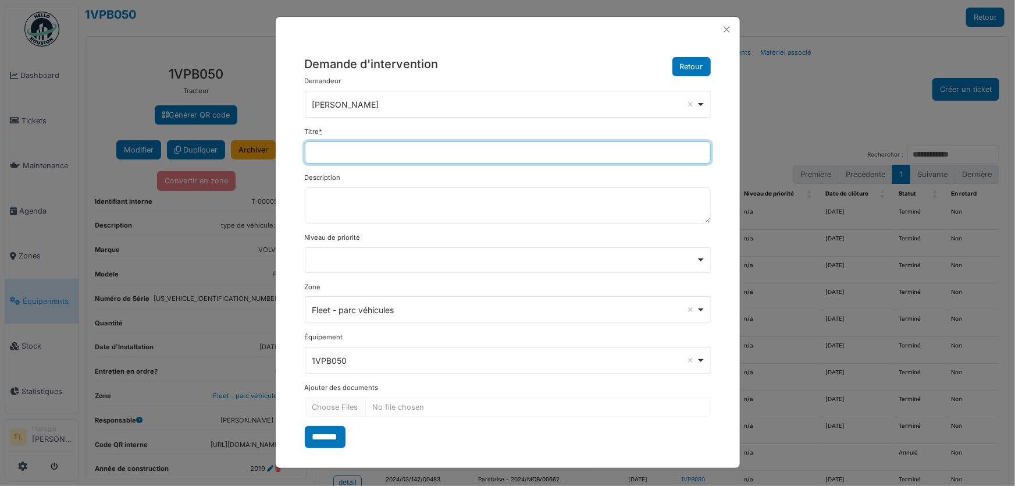
click at [393, 154] on input "Titre *" at bounding box center [508, 152] width 406 height 22
type input "**********"
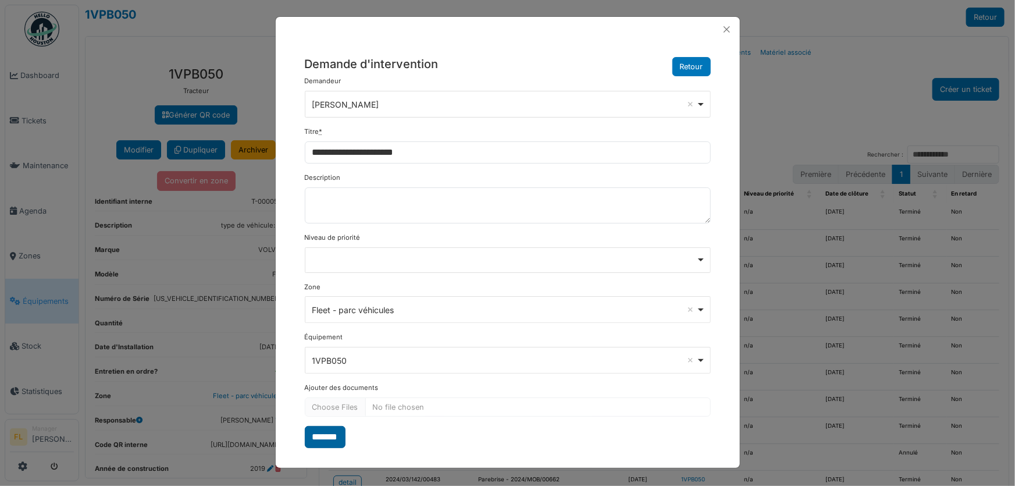
click at [332, 426] on input "*******" at bounding box center [325, 437] width 41 height 22
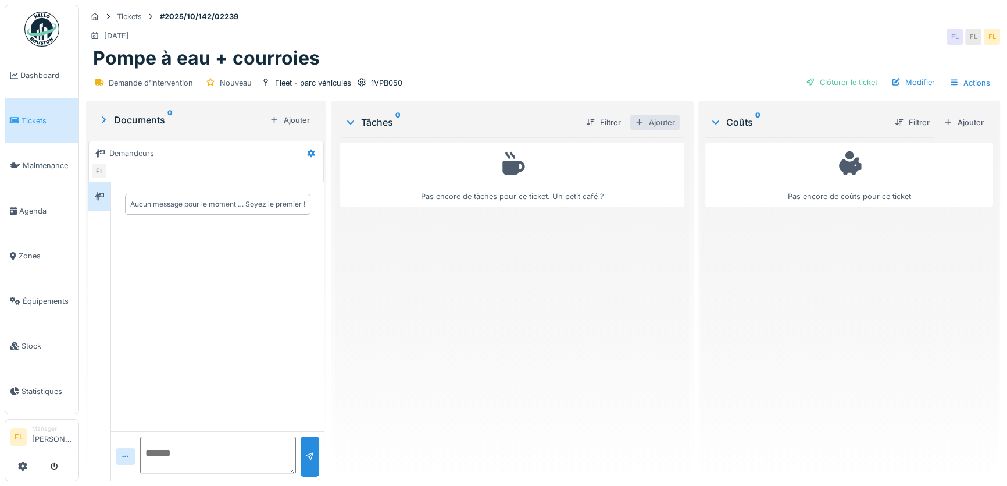
click at [665, 122] on div "Ajouter" at bounding box center [655, 123] width 49 height 16
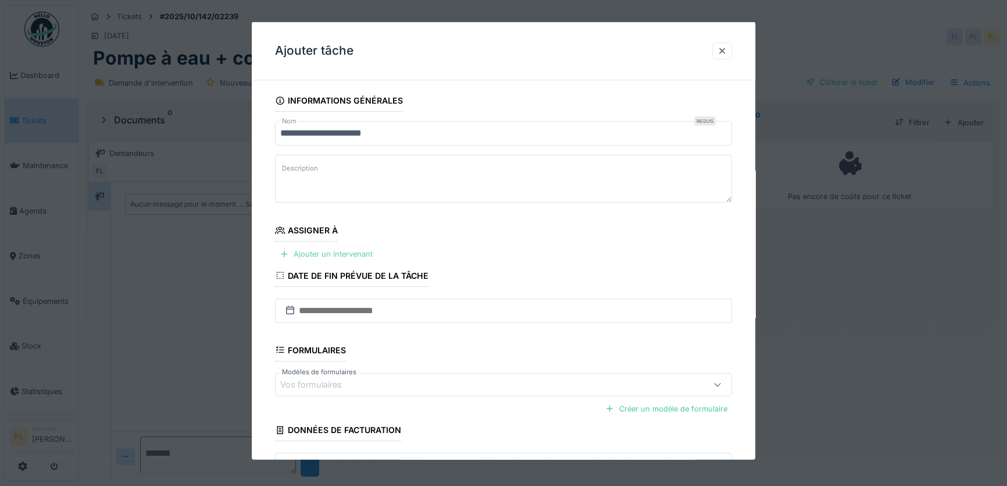
click at [351, 255] on div "Ajouter un intervenant" at bounding box center [326, 254] width 102 height 16
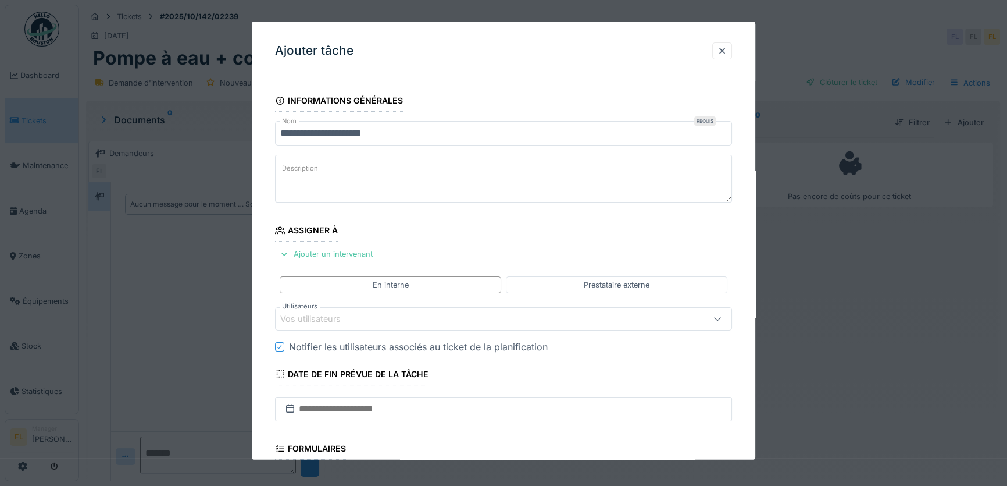
click at [343, 318] on div "Vos utilisateurs" at bounding box center [318, 318] width 77 height 13
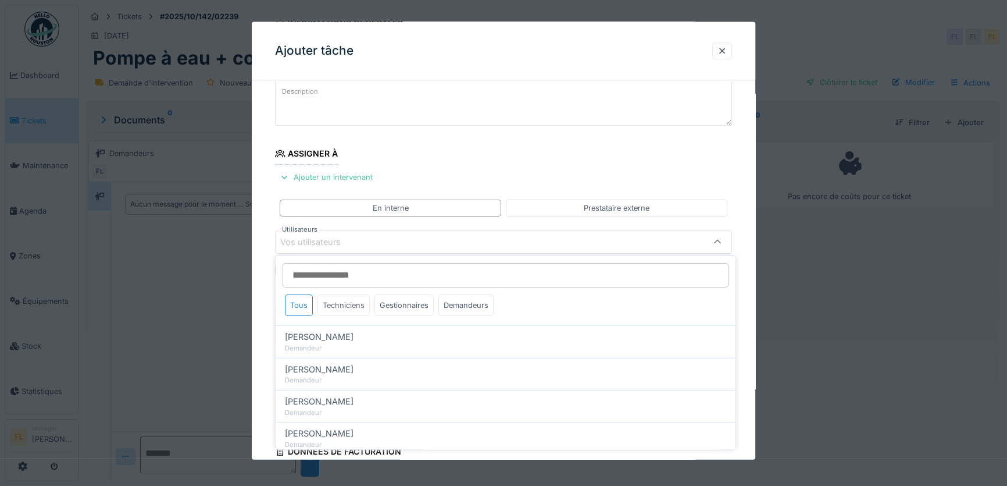
click at [359, 304] on div "Techniciens" at bounding box center [344, 305] width 52 height 22
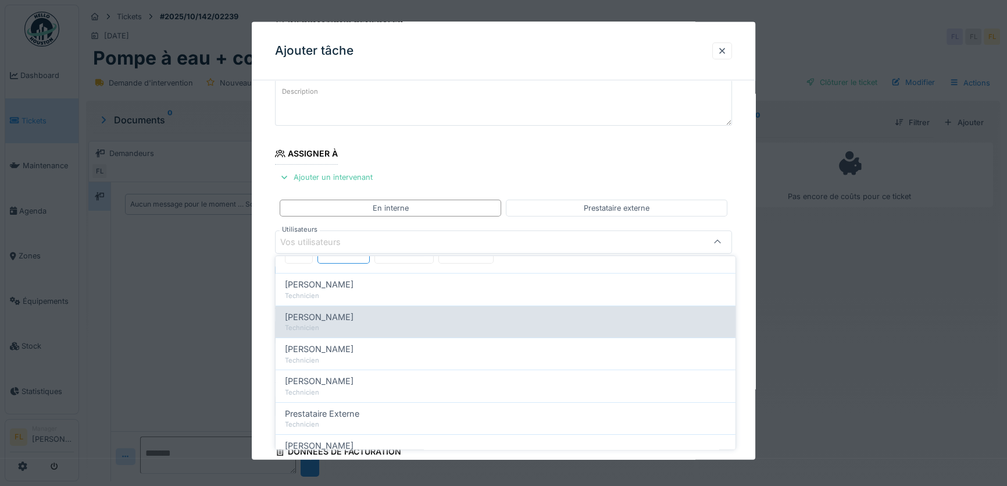
scroll to position [89, 0]
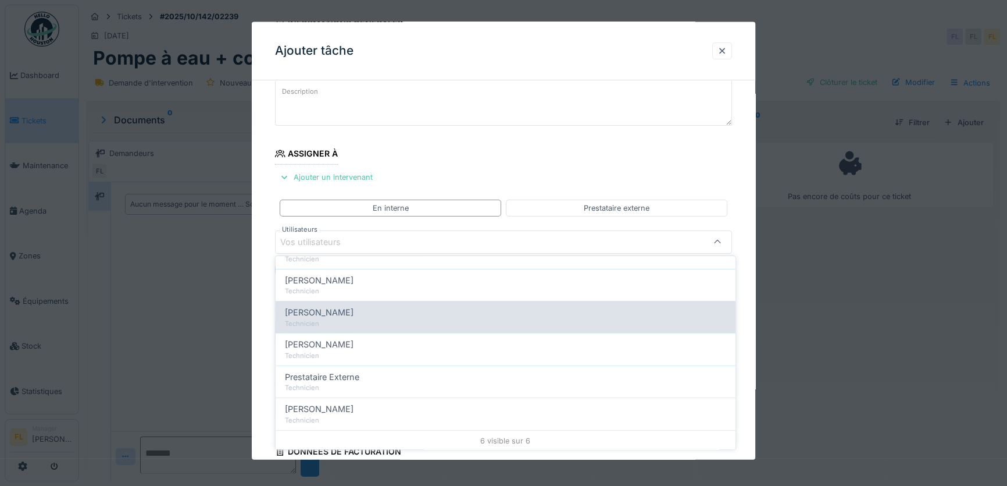
click at [337, 314] on span "[PERSON_NAME]" at bounding box center [319, 312] width 69 height 13
type input "****"
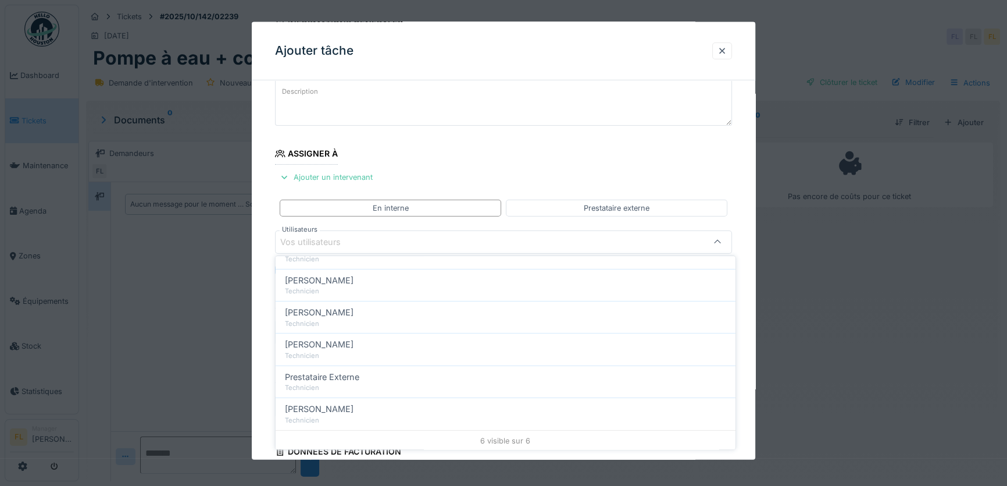
scroll to position [0, 0]
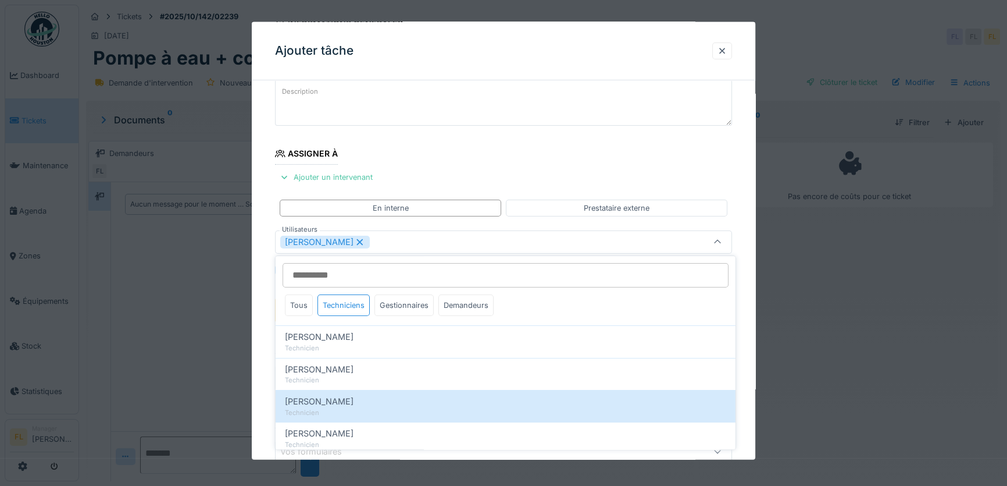
click at [257, 334] on div "**********" at bounding box center [504, 311] width 504 height 596
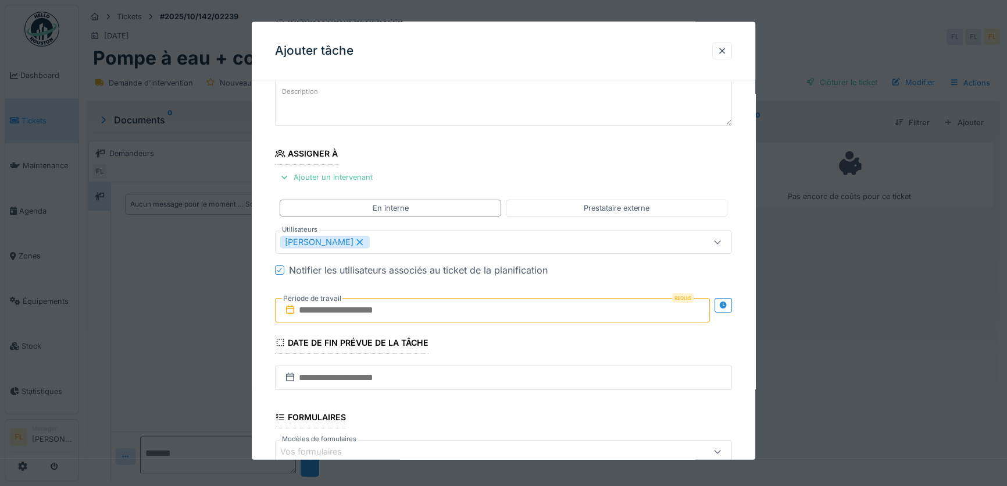
click at [327, 311] on input "text" at bounding box center [492, 309] width 435 height 24
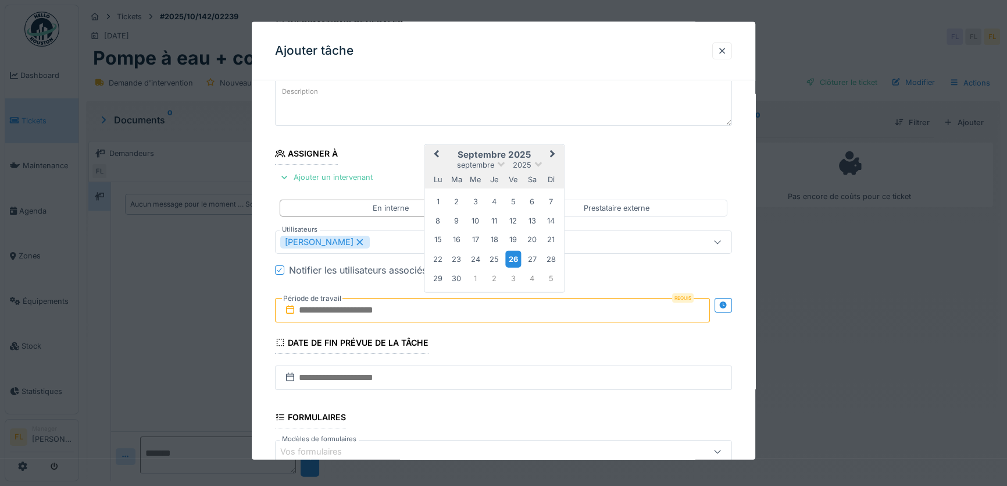
click at [513, 257] on div "26" at bounding box center [513, 258] width 16 height 17
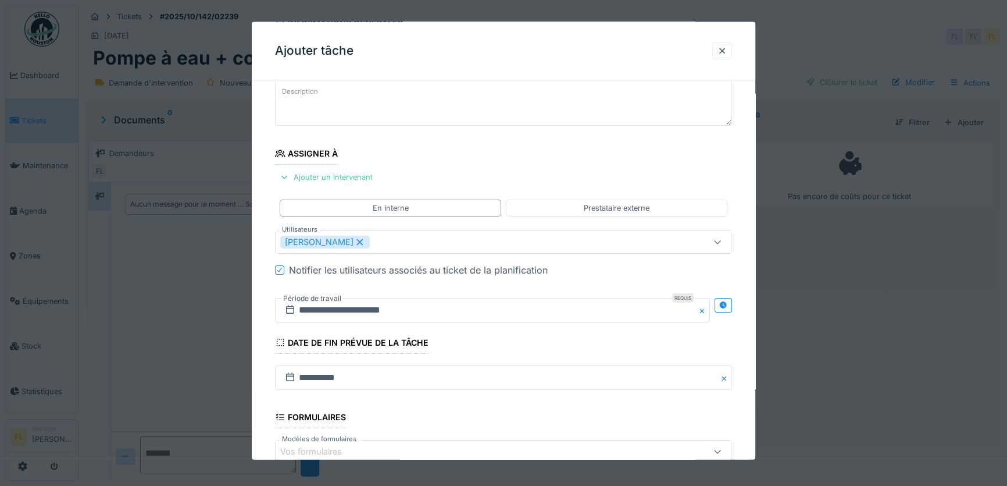
scroll to position [225, 0]
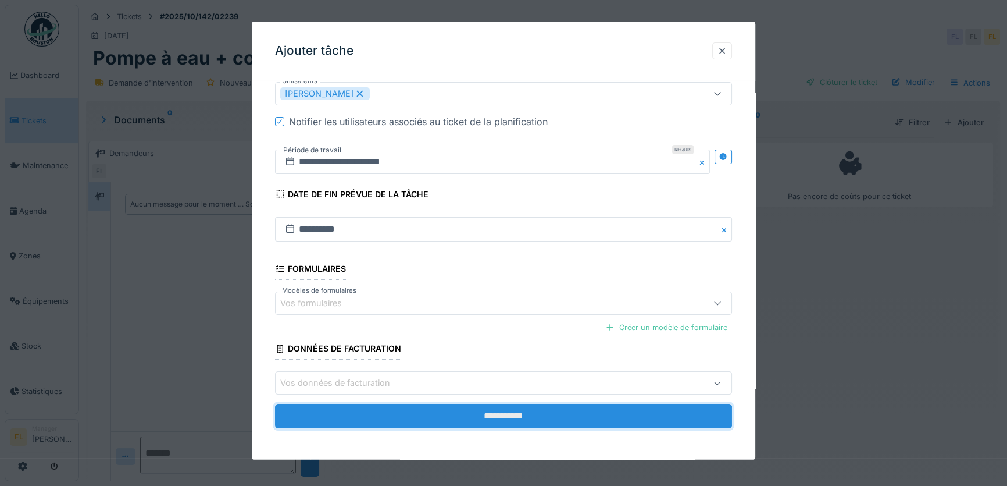
click at [552, 416] on input "**********" at bounding box center [503, 416] width 457 height 24
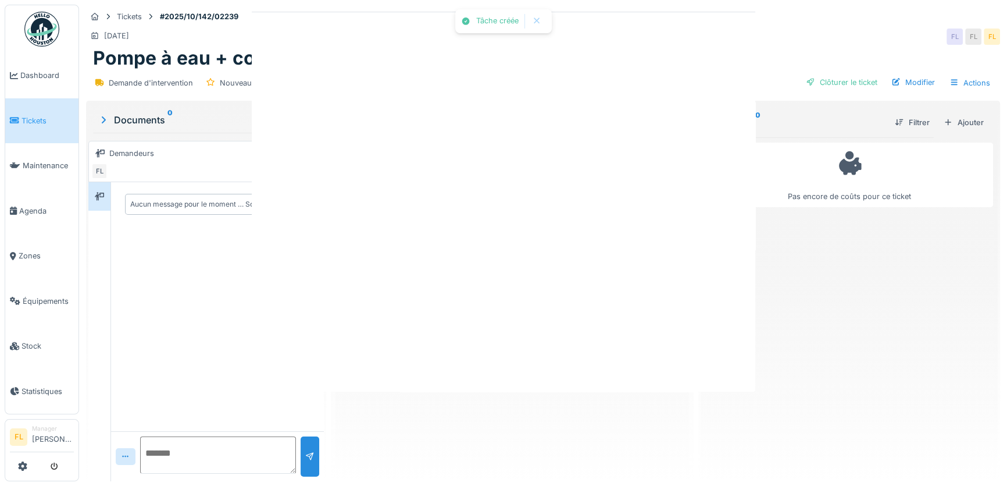
scroll to position [0, 0]
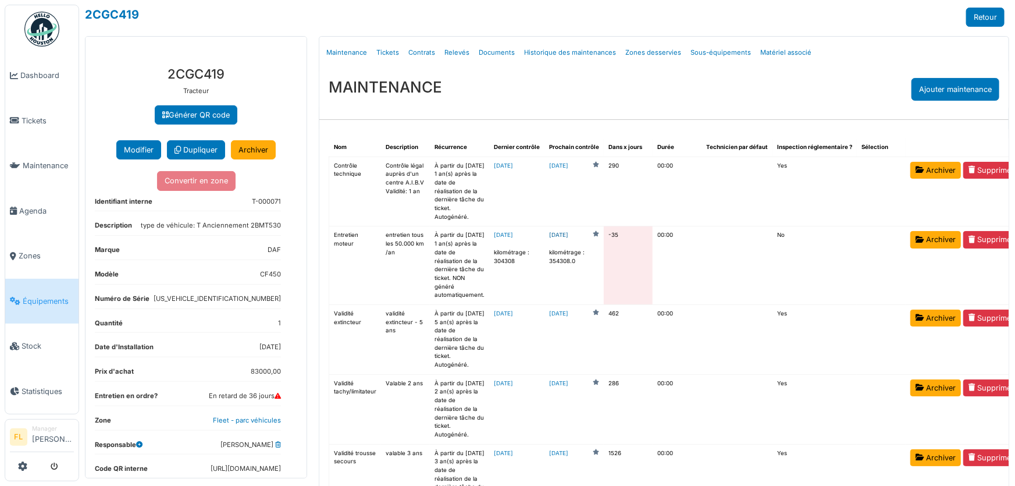
click at [568, 240] on link "[DATE]" at bounding box center [558, 235] width 19 height 9
click at [501, 238] on link "2025-05-05" at bounding box center [503, 235] width 19 height 6
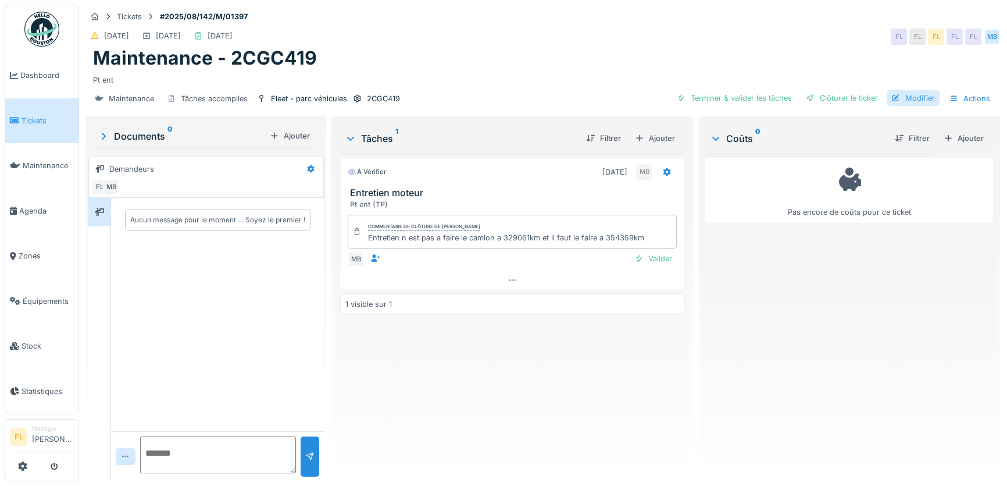
click at [911, 99] on div "Modifier" at bounding box center [913, 98] width 53 height 16
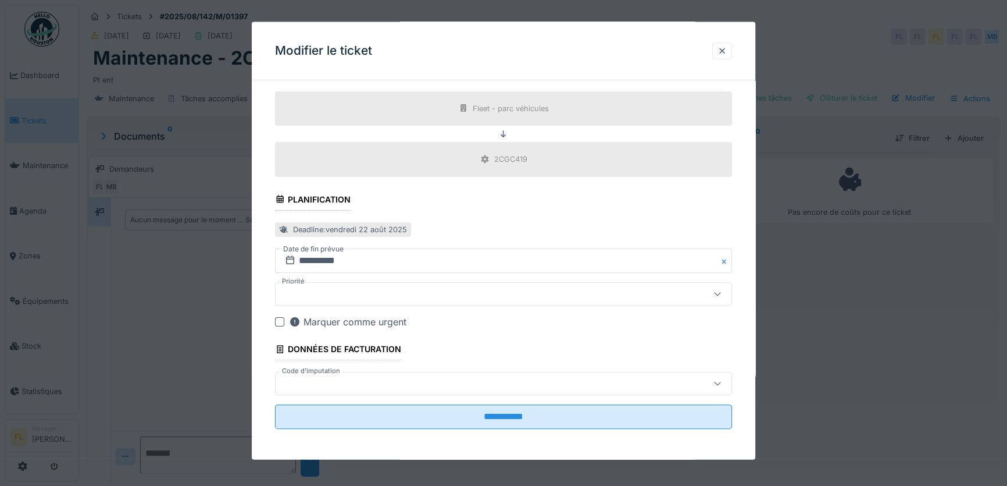
scroll to position [279, 0]
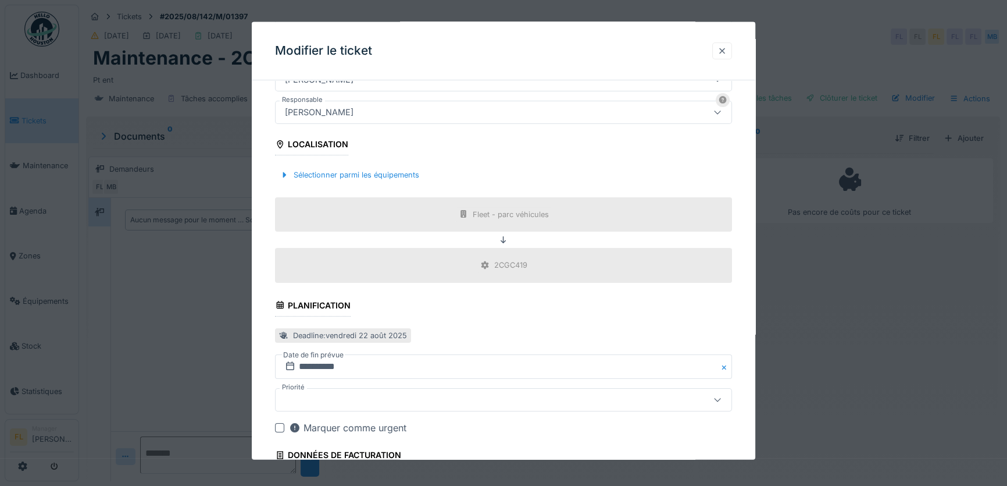
click at [727, 51] on div at bounding box center [722, 50] width 9 height 11
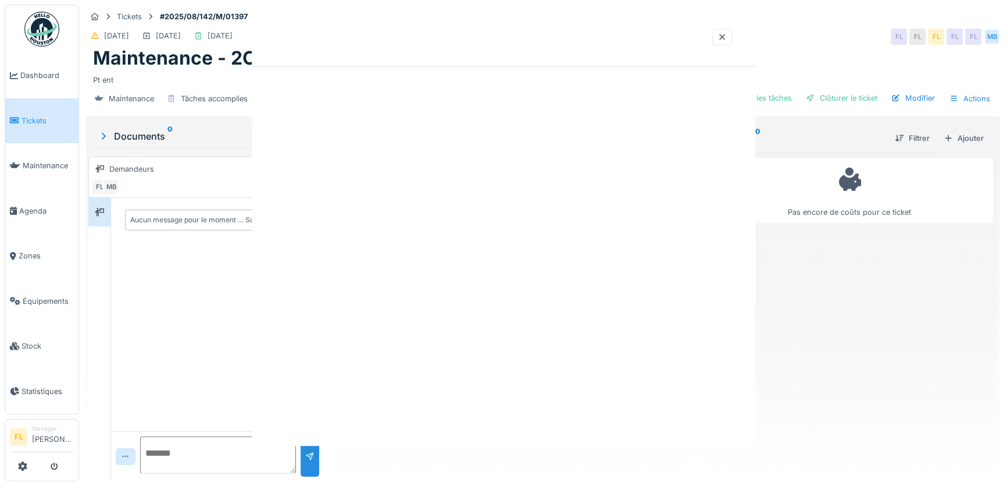
scroll to position [0, 0]
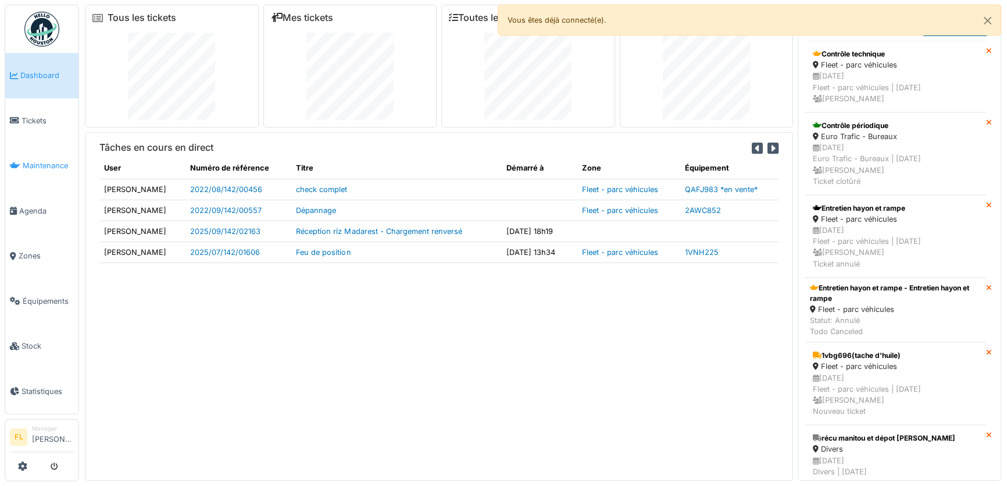
click at [44, 163] on span "Maintenance" at bounding box center [48, 165] width 51 height 11
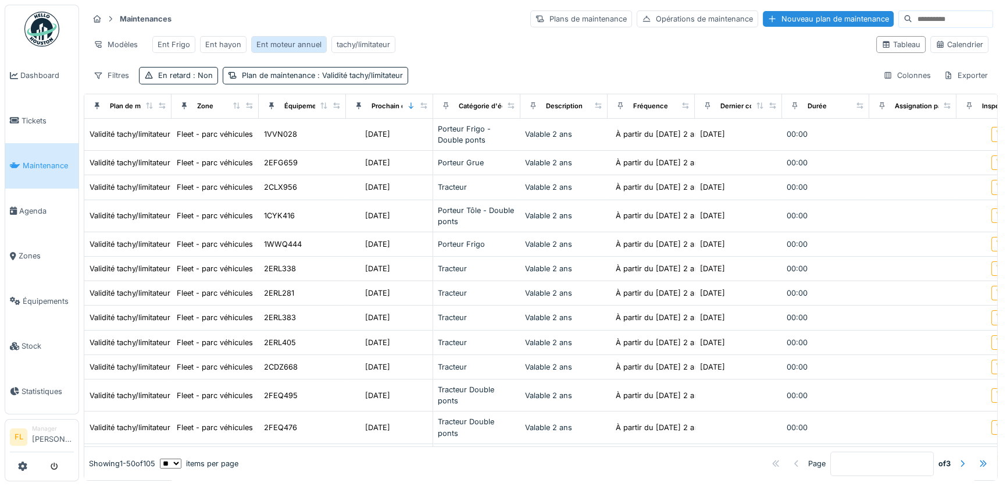
click at [280, 49] on div "Ent moteur annuel" at bounding box center [289, 44] width 65 height 11
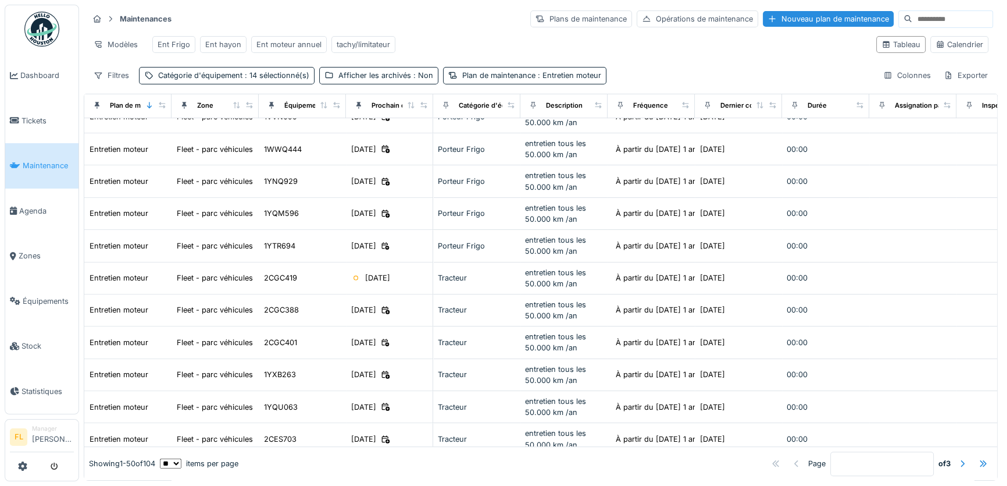
scroll to position [1005, 0]
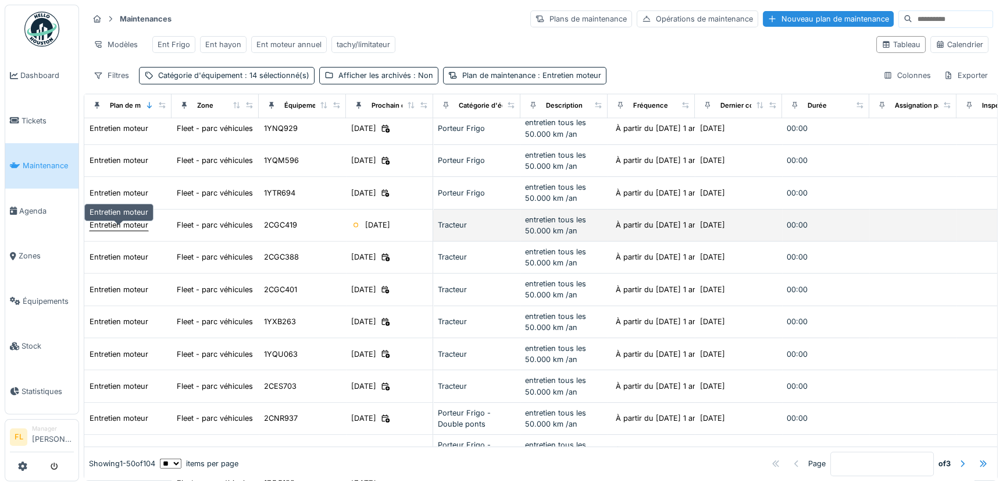
click at [116, 230] on div "Entretien moteur" at bounding box center [119, 224] width 59 height 11
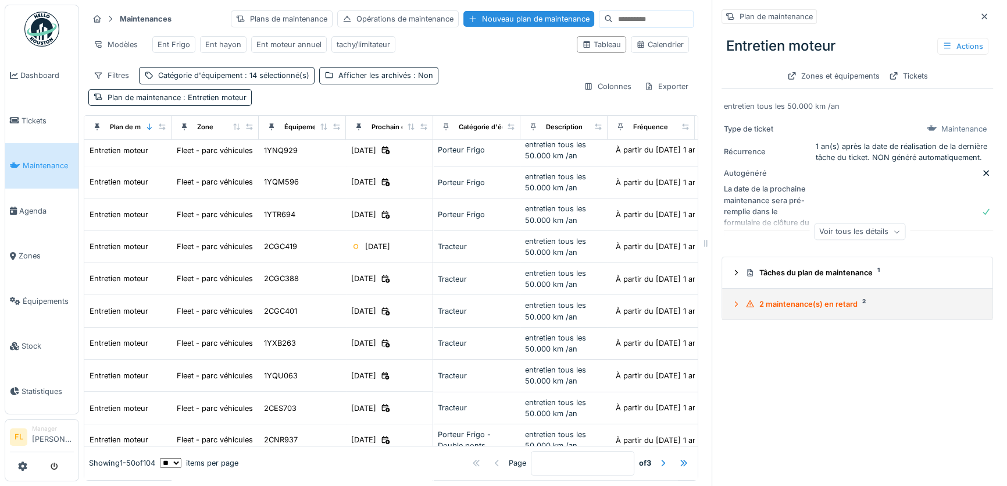
click at [732, 307] on icon at bounding box center [736, 304] width 9 height 8
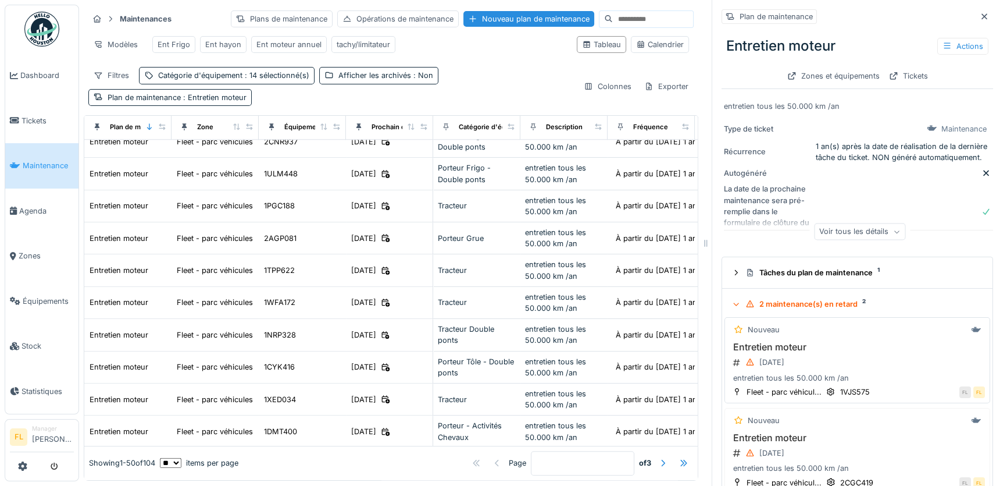
scroll to position [8, 0]
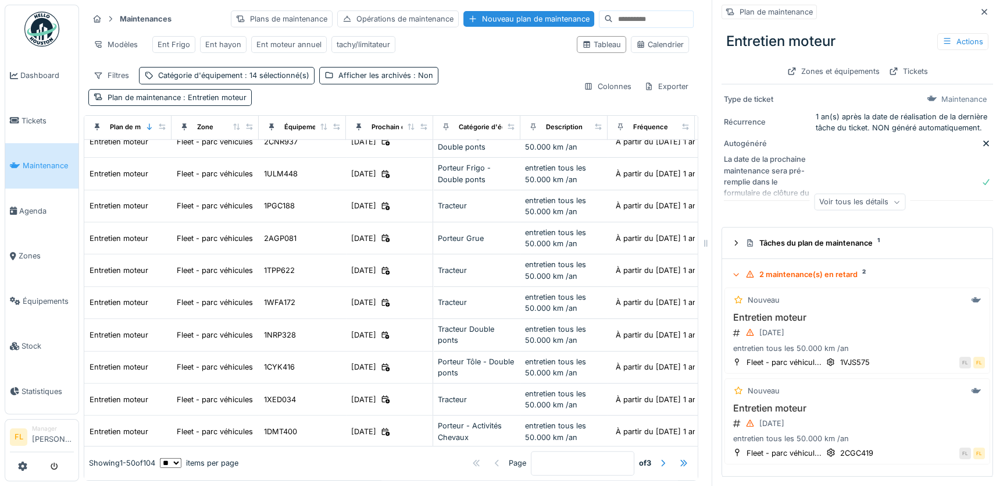
click at [623, 11] on input at bounding box center [653, 19] width 80 height 16
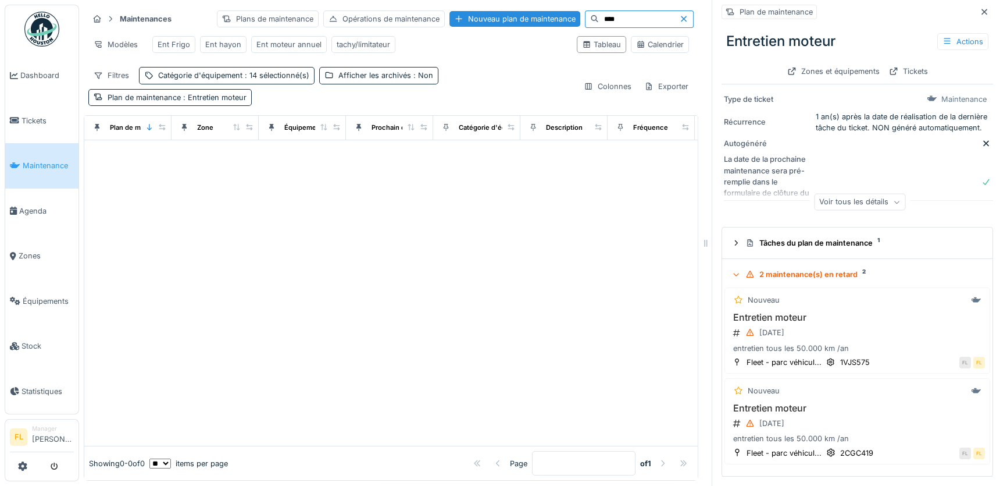
scroll to position [0, 0]
type input "*"
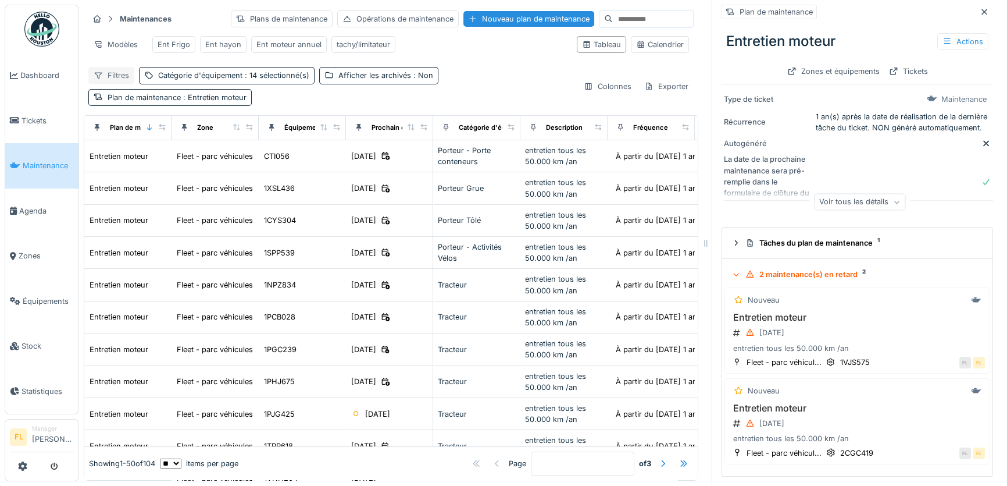
click at [119, 74] on div "Filtres" at bounding box center [111, 75] width 46 height 17
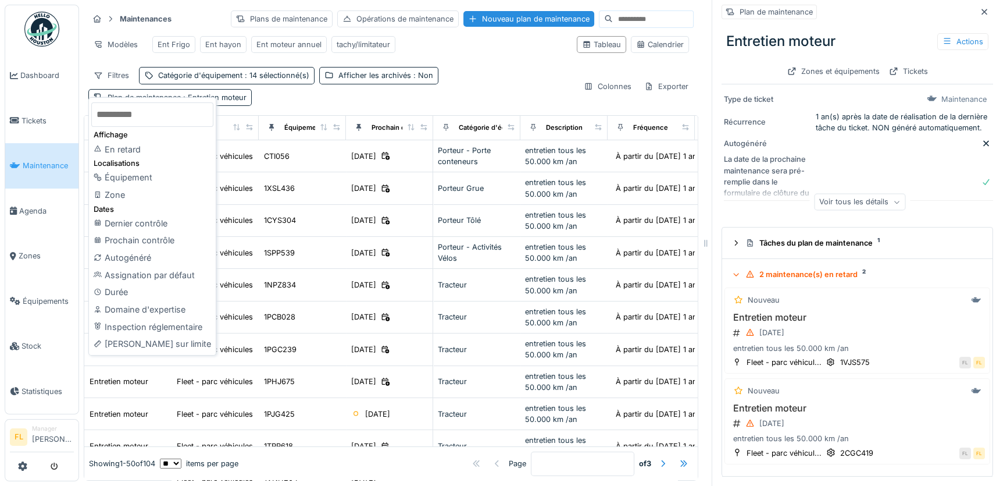
click at [361, 97] on div "Filtres Catégorie d'équipement : 14 sélectionné(s) Afficher les archivés : Non …" at bounding box center [331, 86] width 486 height 38
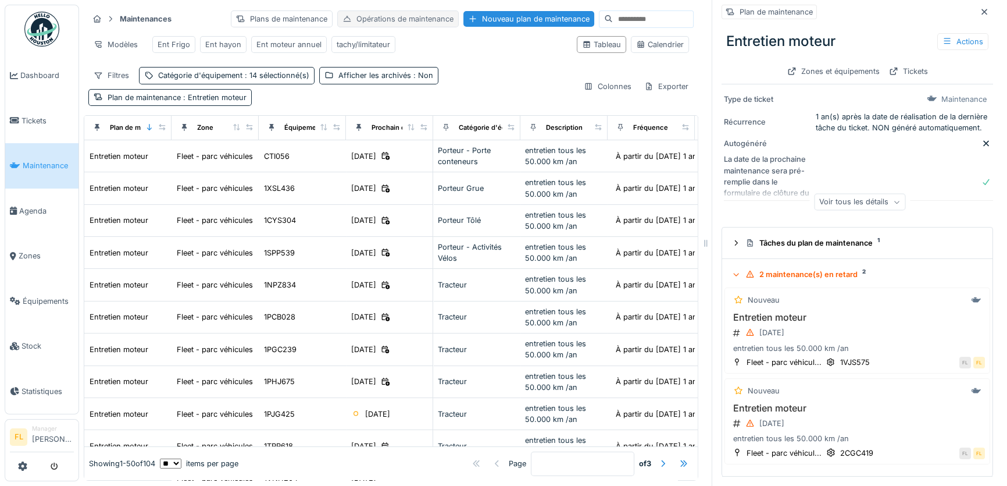
click at [371, 14] on div "Opérations de maintenance" at bounding box center [398, 18] width 122 height 17
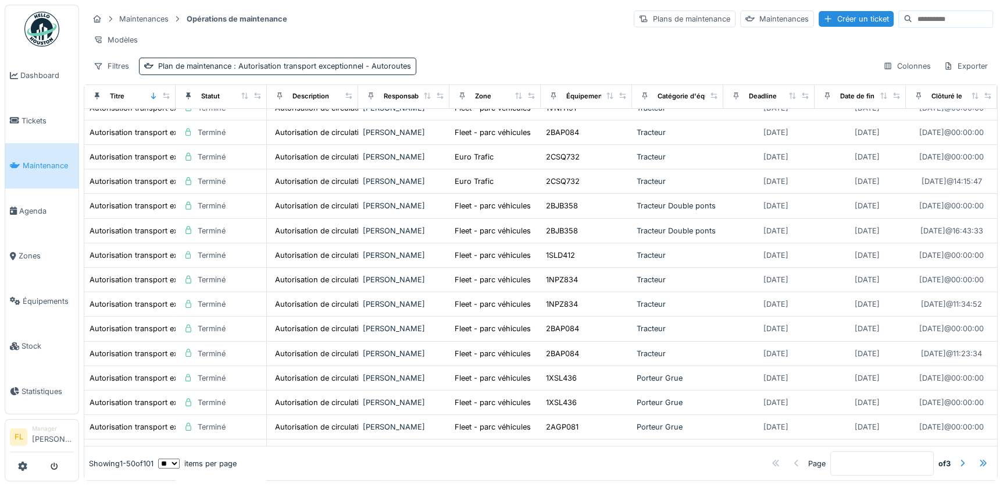
scroll to position [211, 0]
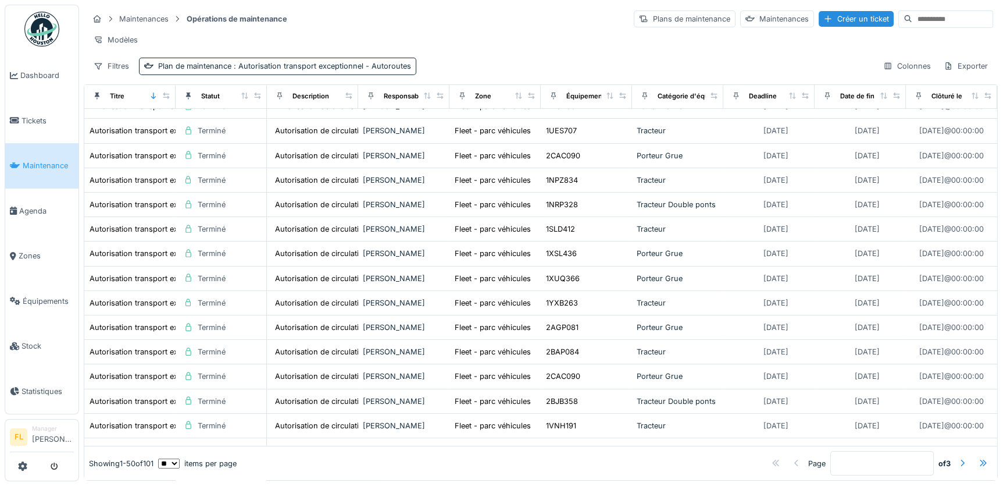
click at [913, 17] on input at bounding box center [953, 19] width 80 height 16
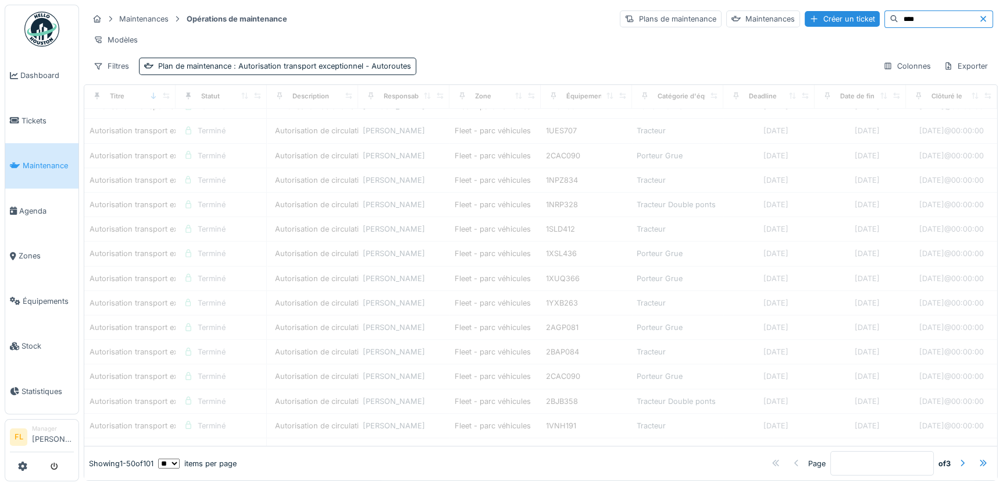
scroll to position [0, 0]
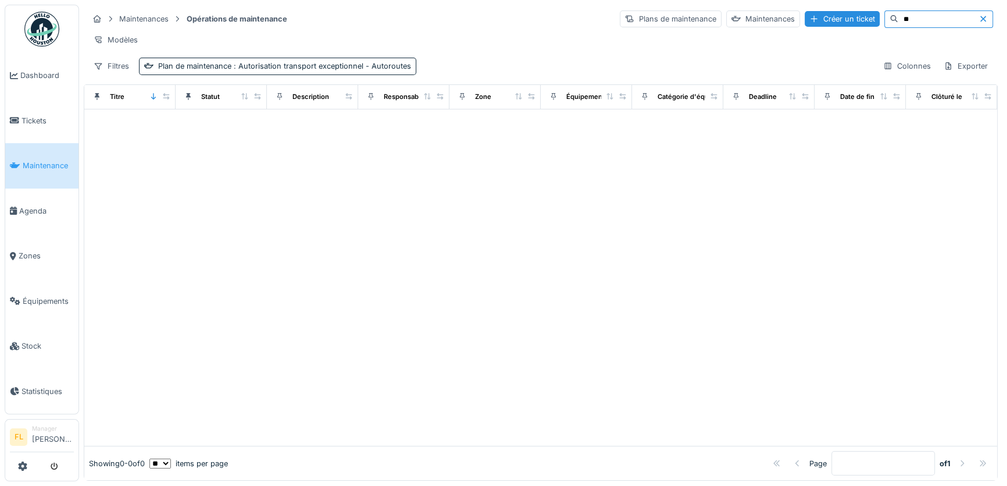
type input "*"
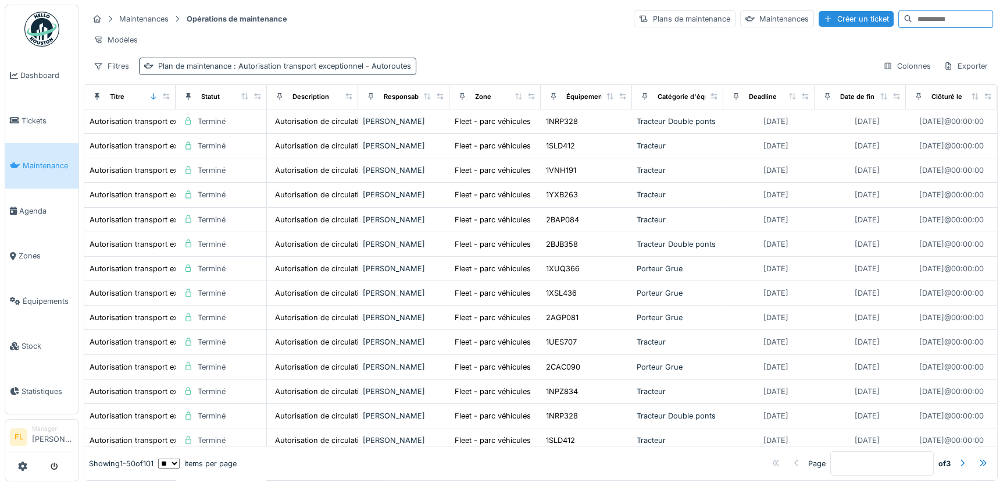
click at [238, 70] on span ": Autorisation transport exceptionnel - Autoroutes" at bounding box center [322, 66] width 180 height 9
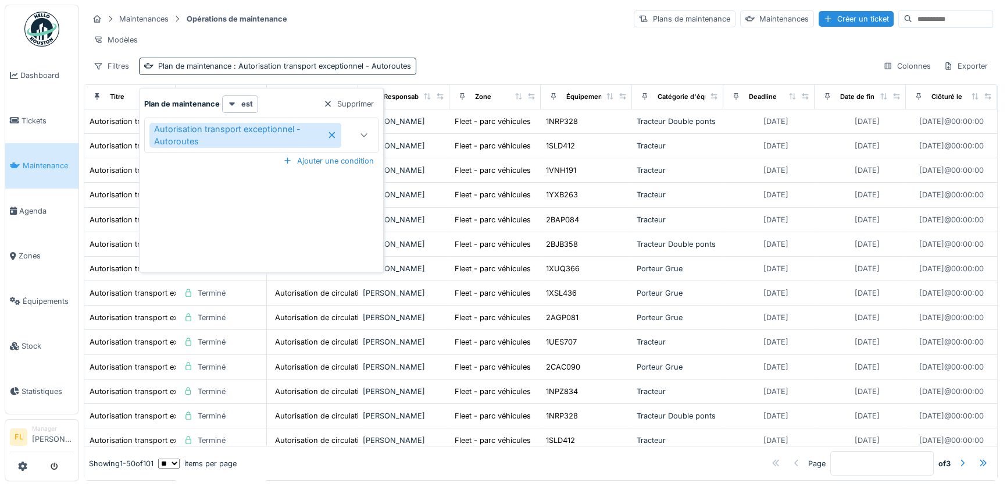
click at [327, 136] on icon at bounding box center [331, 135] width 9 height 8
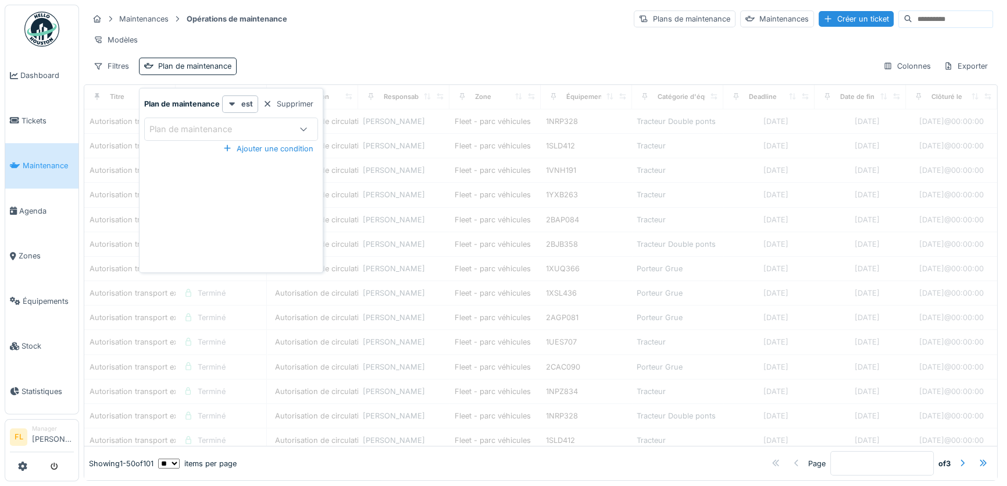
click at [913, 17] on input at bounding box center [953, 19] width 80 height 16
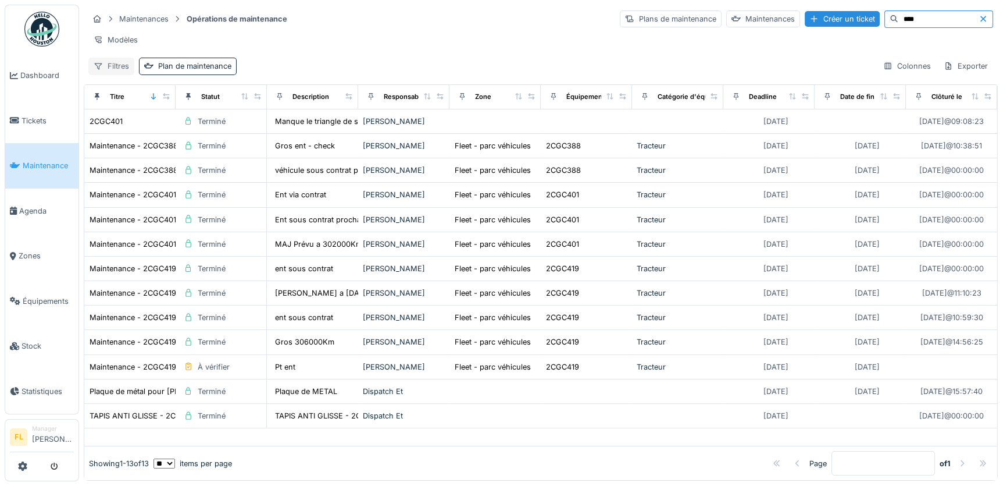
type input "****"
click at [116, 73] on div "Filtres" at bounding box center [111, 66] width 46 height 17
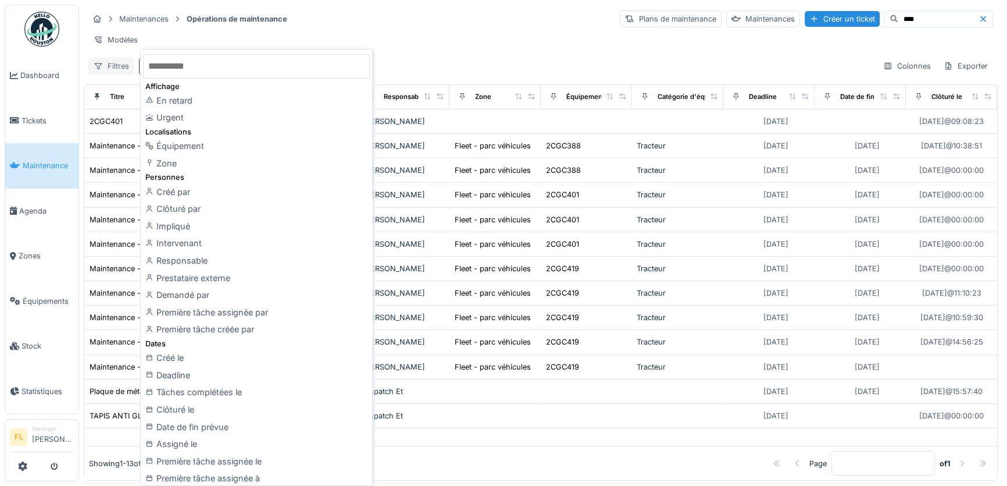
click at [116, 73] on div "Filtres" at bounding box center [111, 66] width 46 height 17
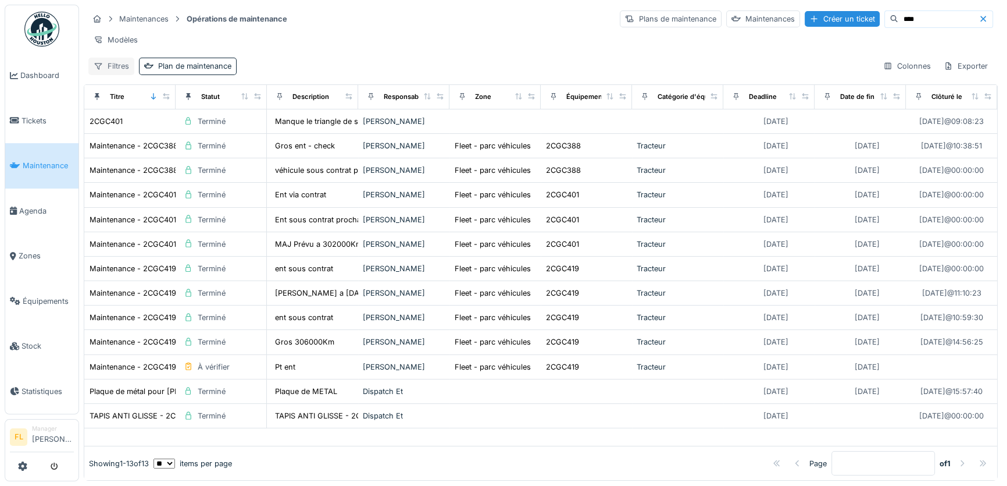
click at [118, 73] on div "Filtres" at bounding box center [111, 66] width 46 height 17
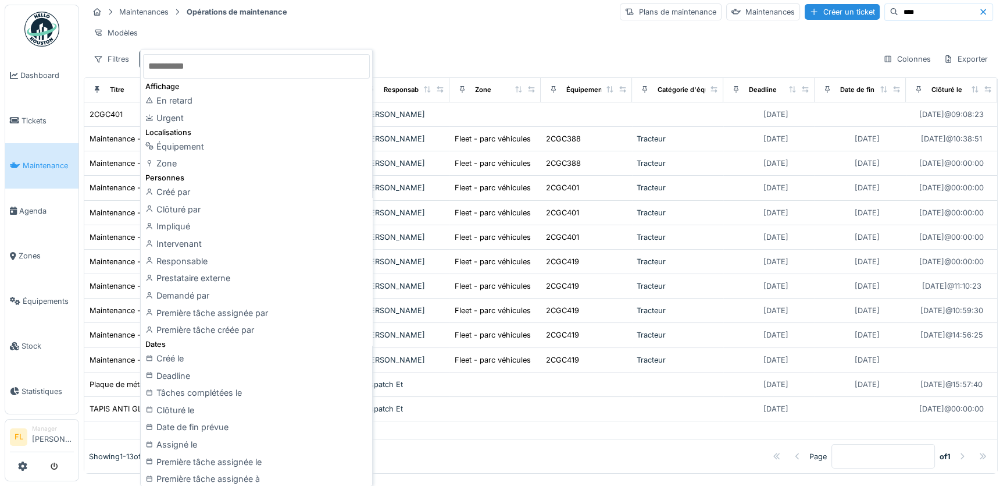
click at [696, 58] on div "Filtres Plan de maintenance Colonnes Exporter" at bounding box center [540, 59] width 905 height 17
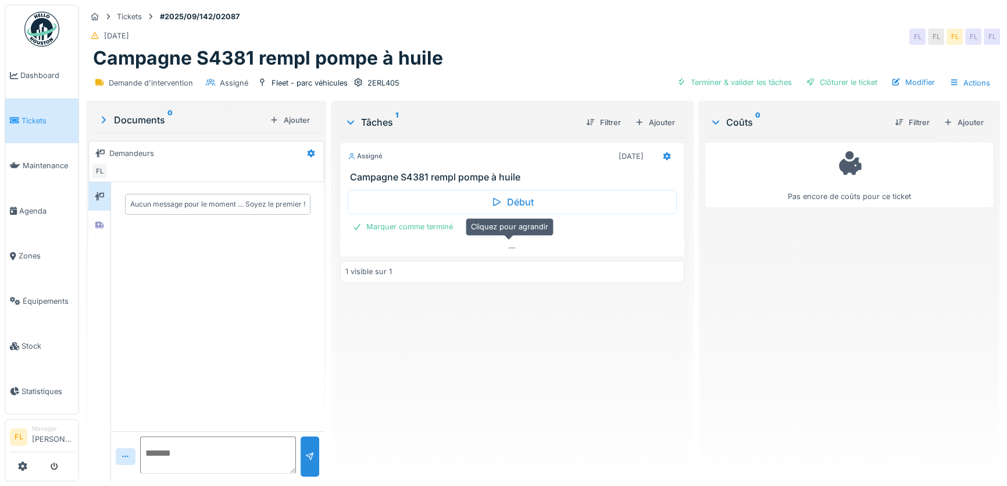
click at [508, 250] on icon at bounding box center [512, 248] width 9 height 8
click at [508, 244] on icon at bounding box center [512, 248] width 9 height 8
click at [510, 246] on icon at bounding box center [513, 247] width 6 height 3
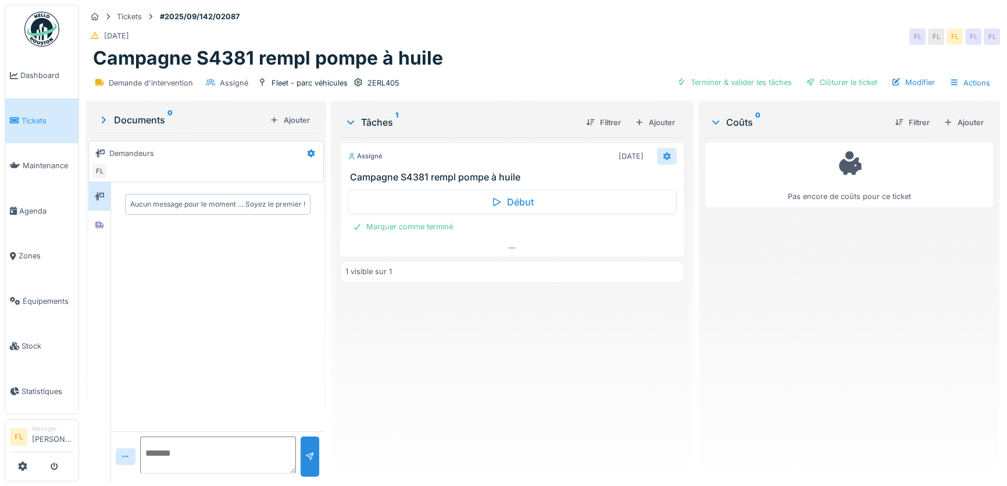
drag, startPoint x: 660, startPoint y: 146, endPoint x: 661, endPoint y: 153, distance: 7.2
click at [664, 152] on icon at bounding box center [668, 156] width 8 height 8
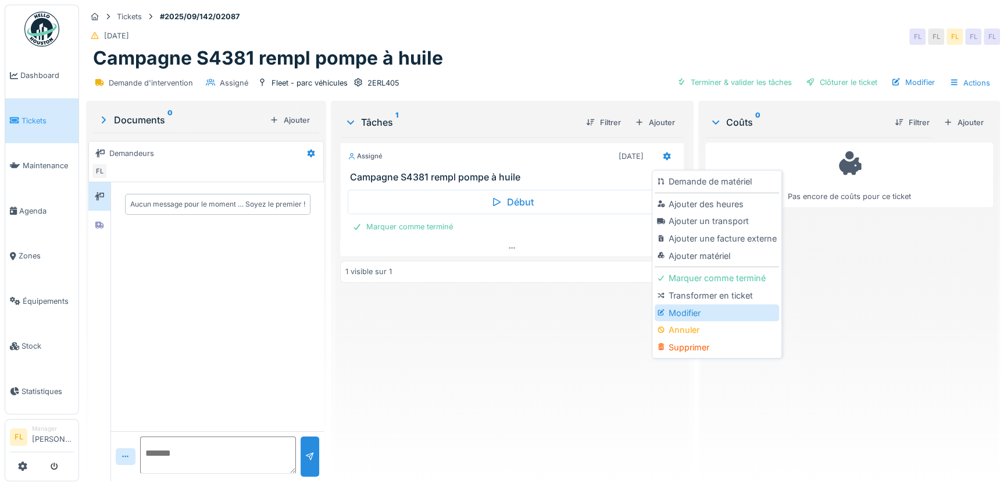
click at [679, 304] on div "Modifier" at bounding box center [717, 312] width 124 height 17
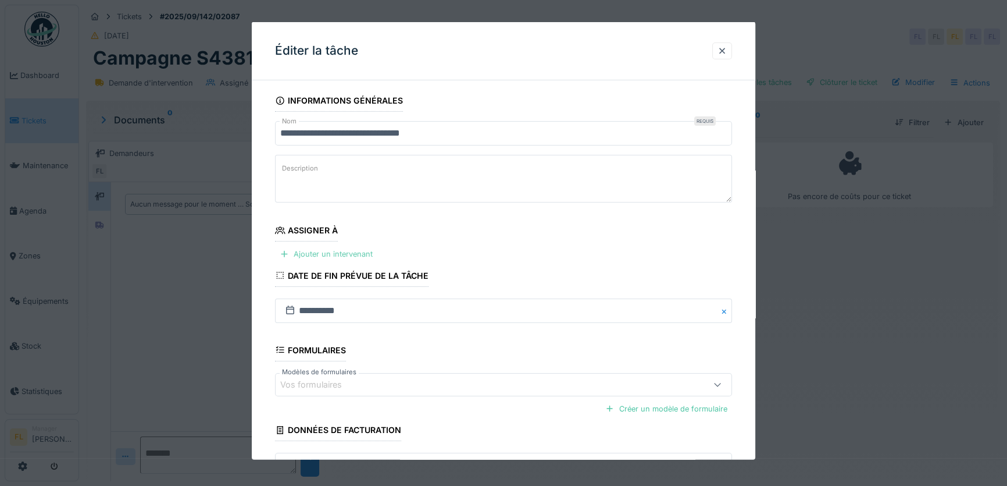
scroll to position [81, 0]
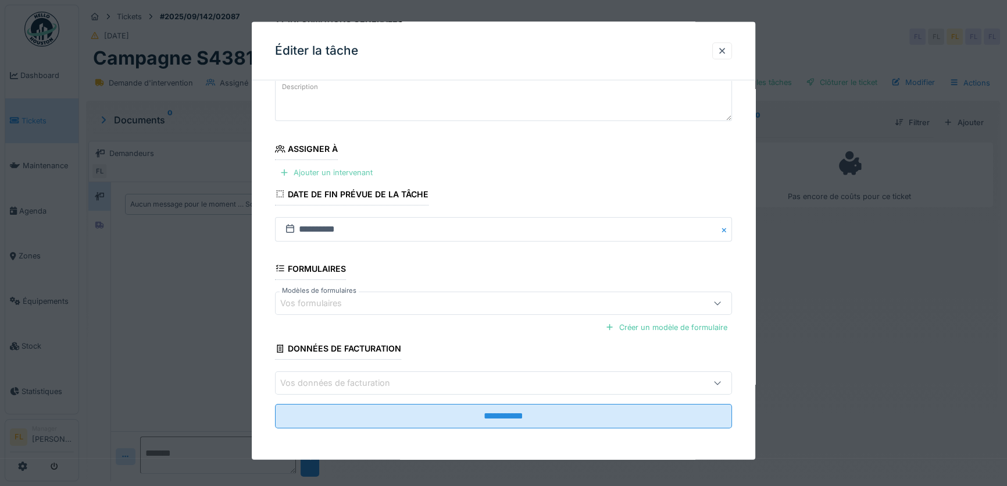
click at [350, 176] on div "Ajouter un intervenant" at bounding box center [326, 173] width 102 height 16
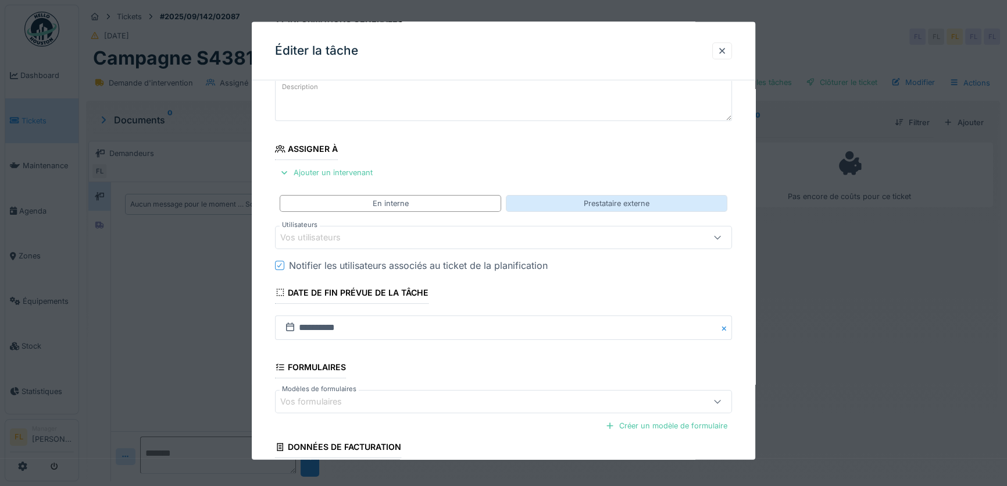
click at [659, 209] on div "Prestataire externe" at bounding box center [617, 202] width 222 height 17
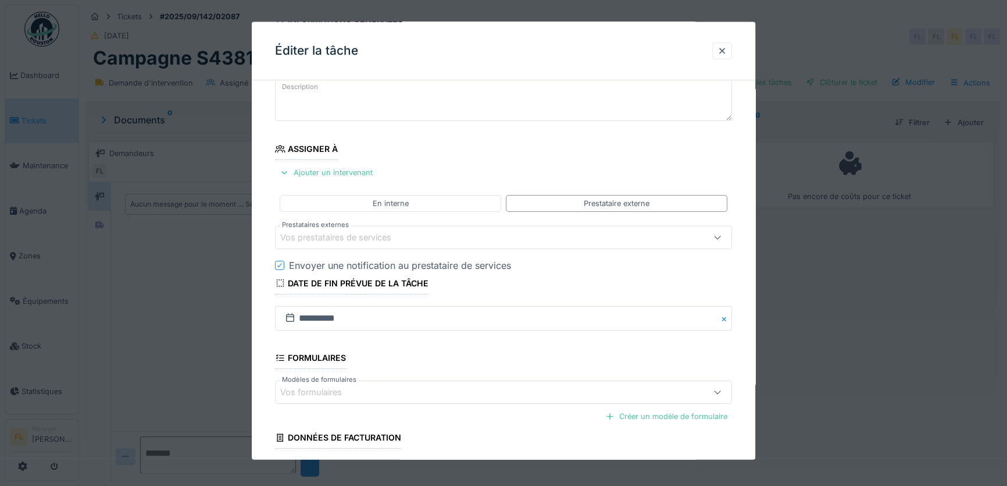
click at [388, 236] on div "Vos prestataires de services" at bounding box center [343, 237] width 127 height 13
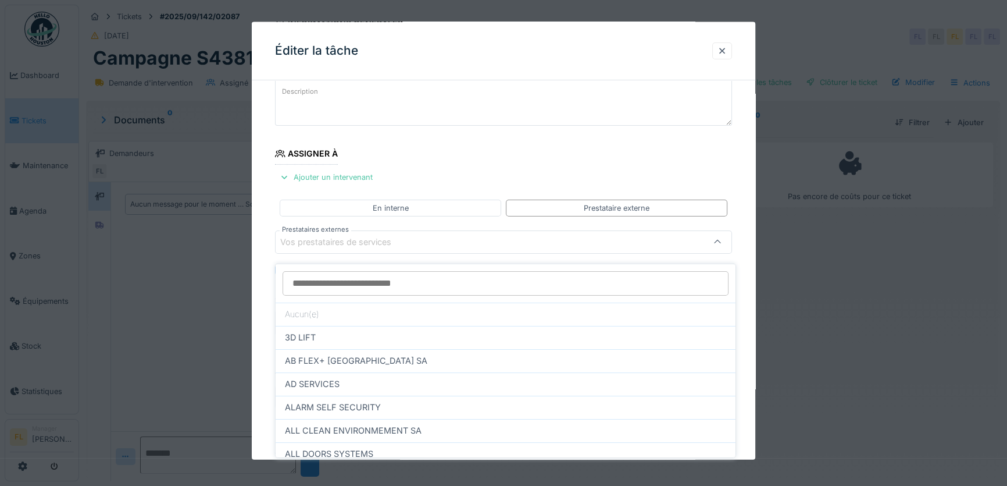
click at [382, 276] on input "Prestataires externes" at bounding box center [506, 283] width 446 height 24
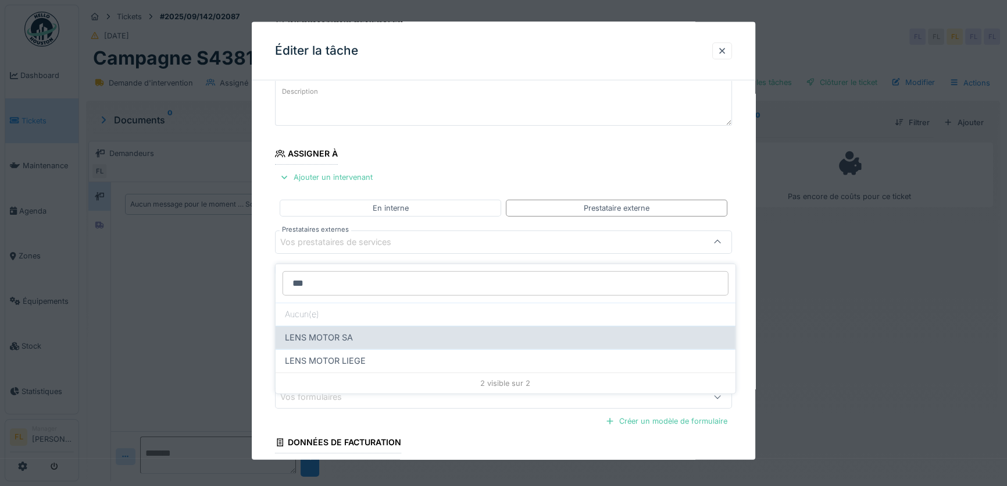
type input "***"
click at [333, 331] on span "LENS MOTOR SA" at bounding box center [319, 337] width 68 height 13
type input "***"
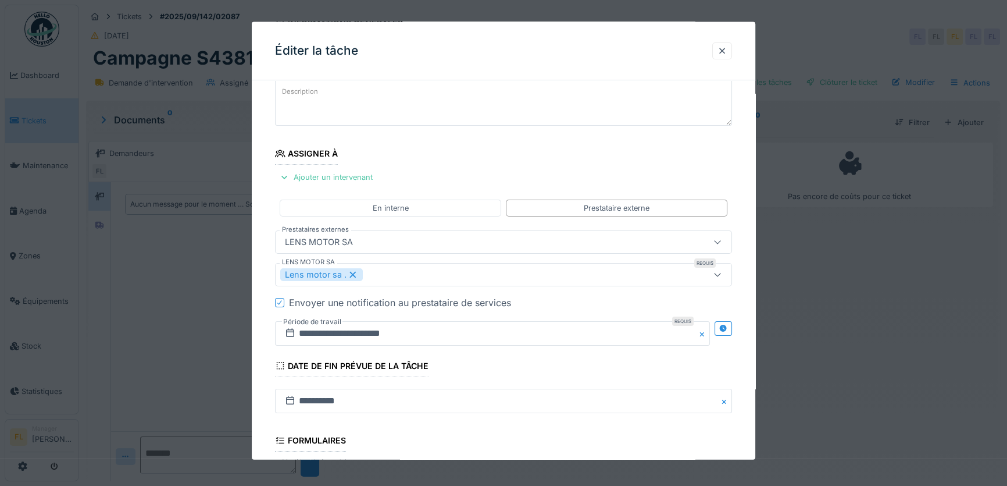
click at [276, 302] on icon at bounding box center [279, 302] width 7 height 6
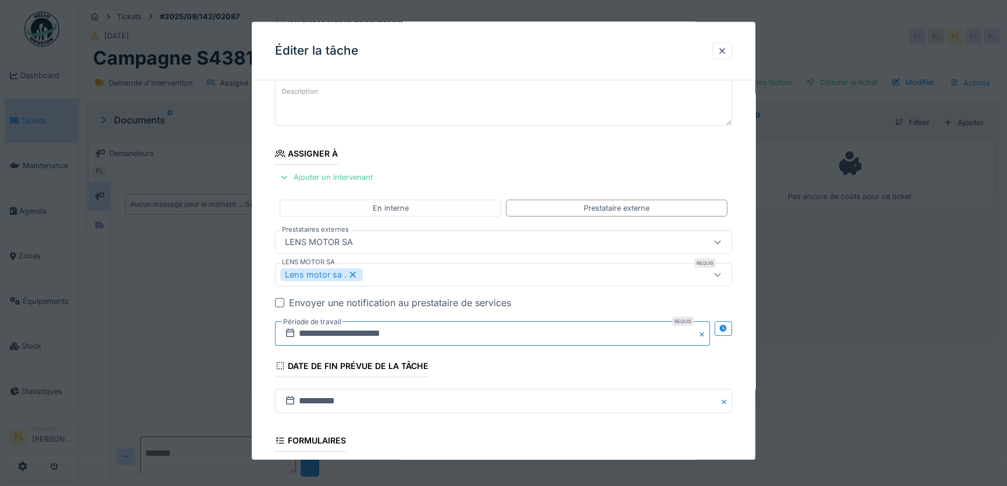
click at [332, 337] on input "**********" at bounding box center [492, 333] width 435 height 24
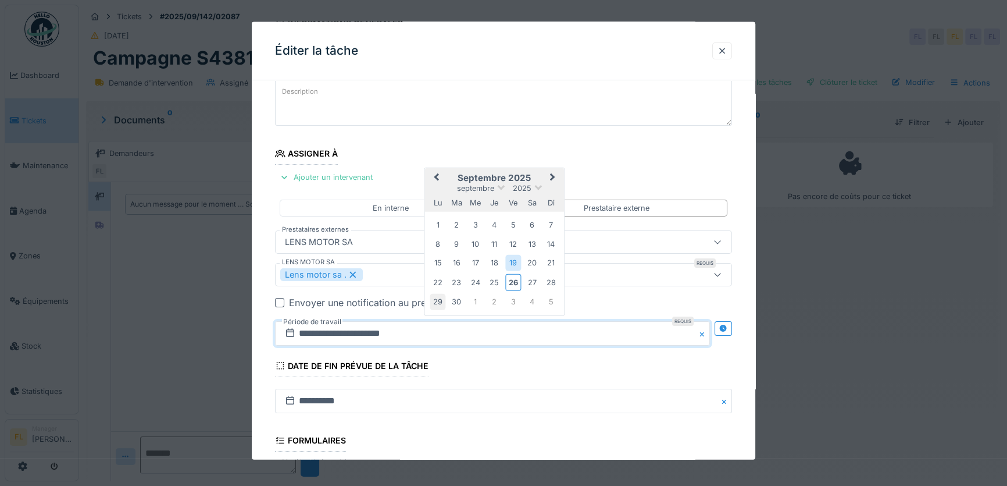
click at [436, 300] on div "29" at bounding box center [438, 302] width 16 height 16
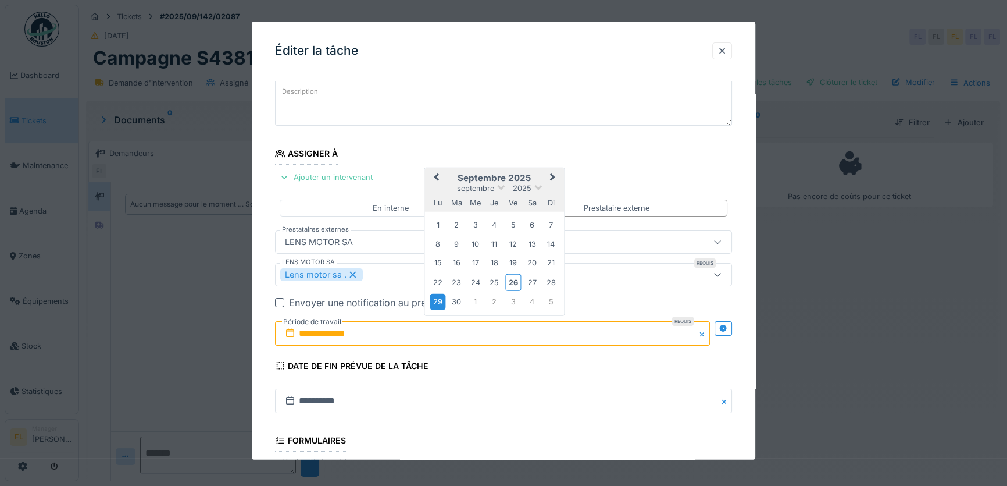
click at [436, 300] on div "29" at bounding box center [438, 302] width 16 height 16
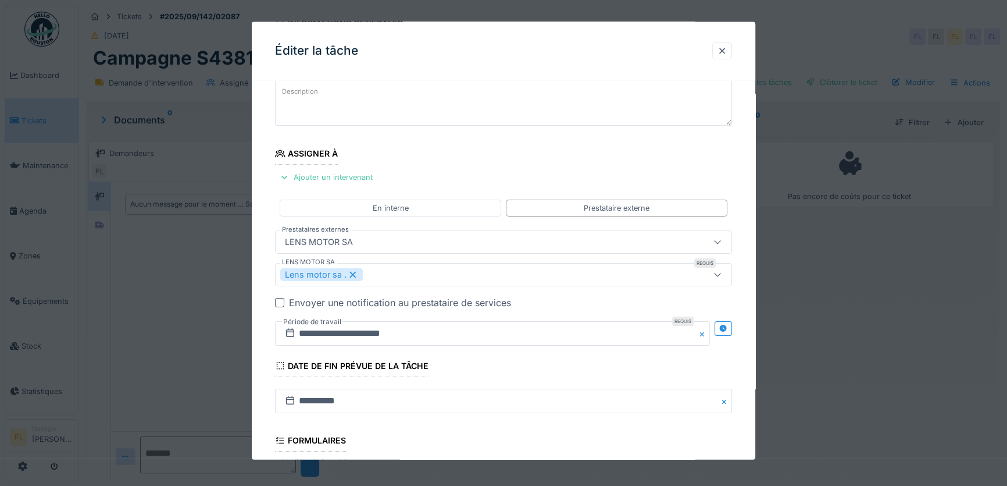
scroll to position [248, 0]
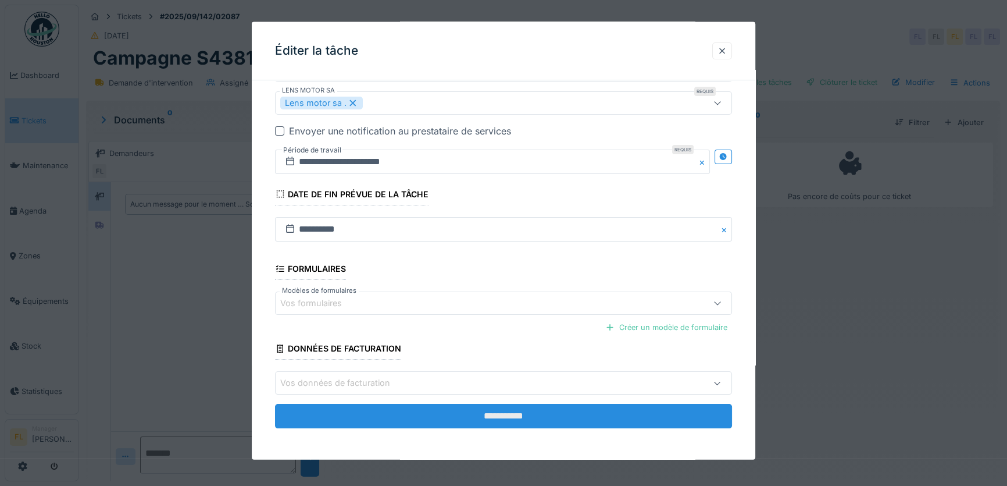
click at [494, 410] on input "**********" at bounding box center [503, 416] width 457 height 24
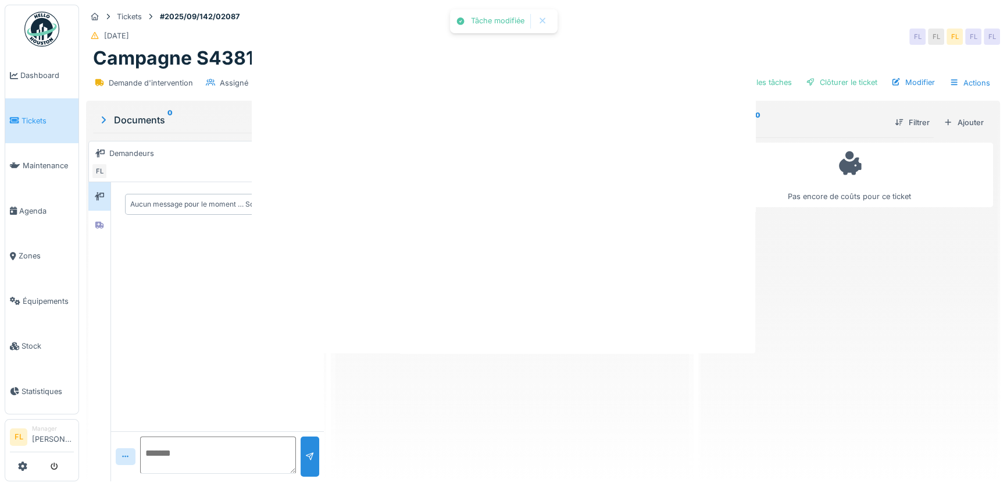
scroll to position [0, 0]
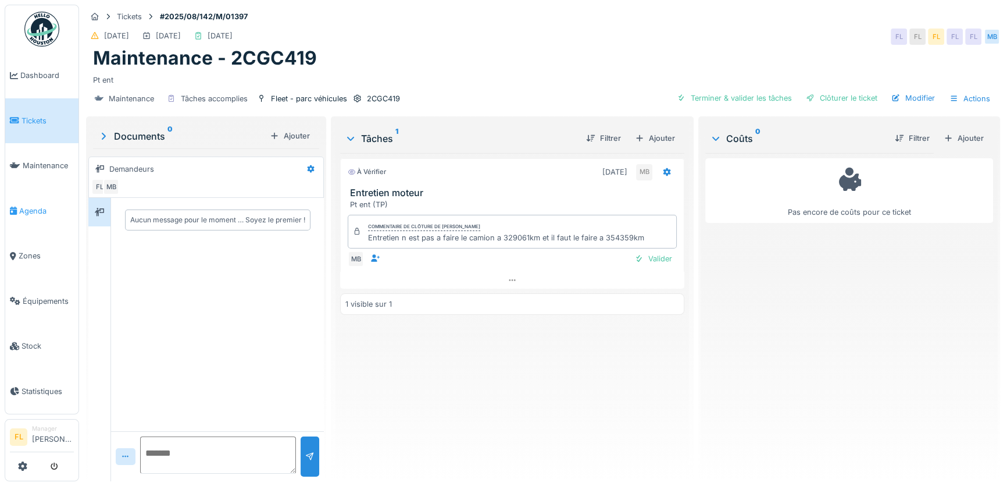
click at [35, 209] on span "Agenda" at bounding box center [46, 210] width 55 height 11
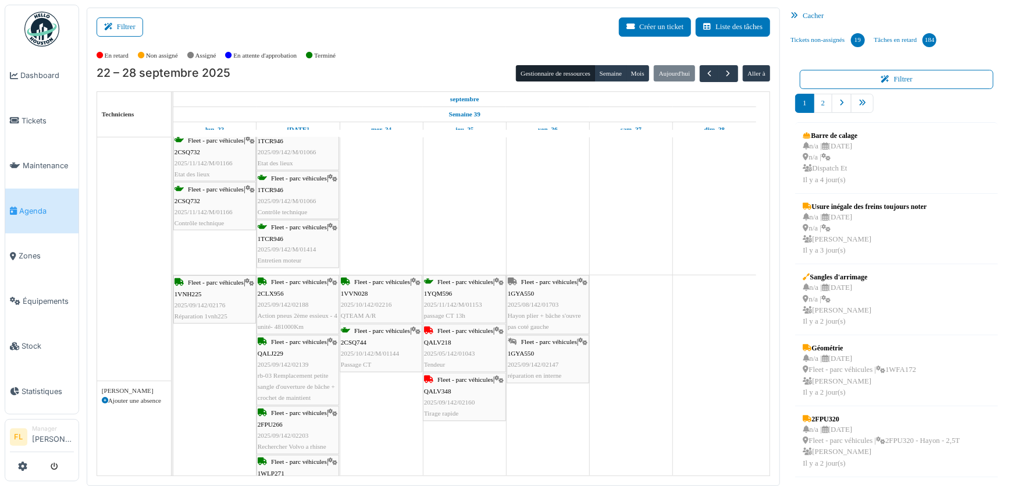
scroll to position [1005, 0]
click at [543, 344] on span "Fleet - parc véhicules" at bounding box center [549, 342] width 56 height 7
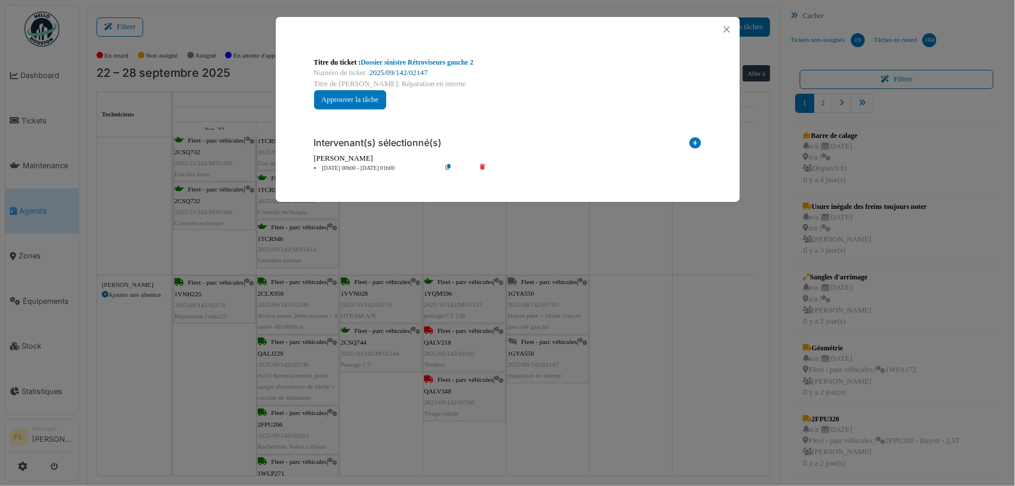
click at [409, 70] on link "2025/09/142/02147" at bounding box center [398, 73] width 58 height 8
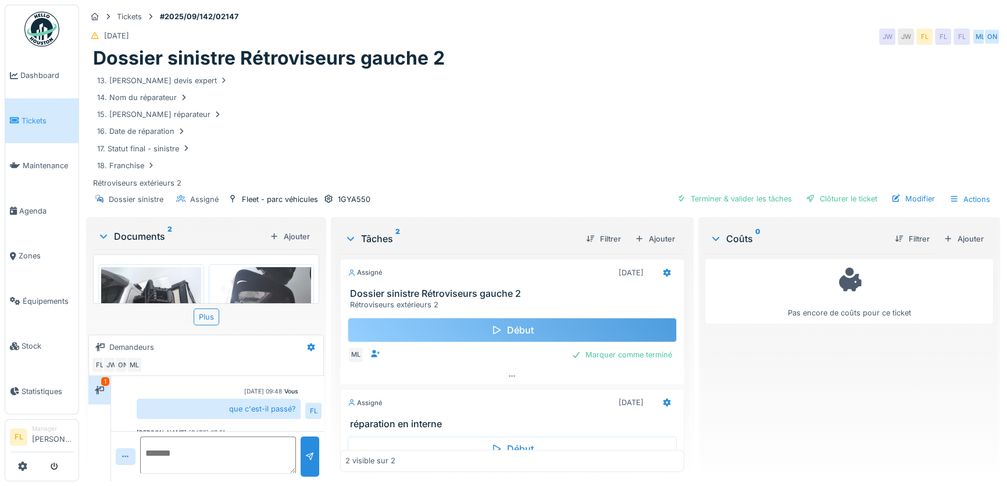
scroll to position [57, 0]
